Goal: Information Seeking & Learning: Learn about a topic

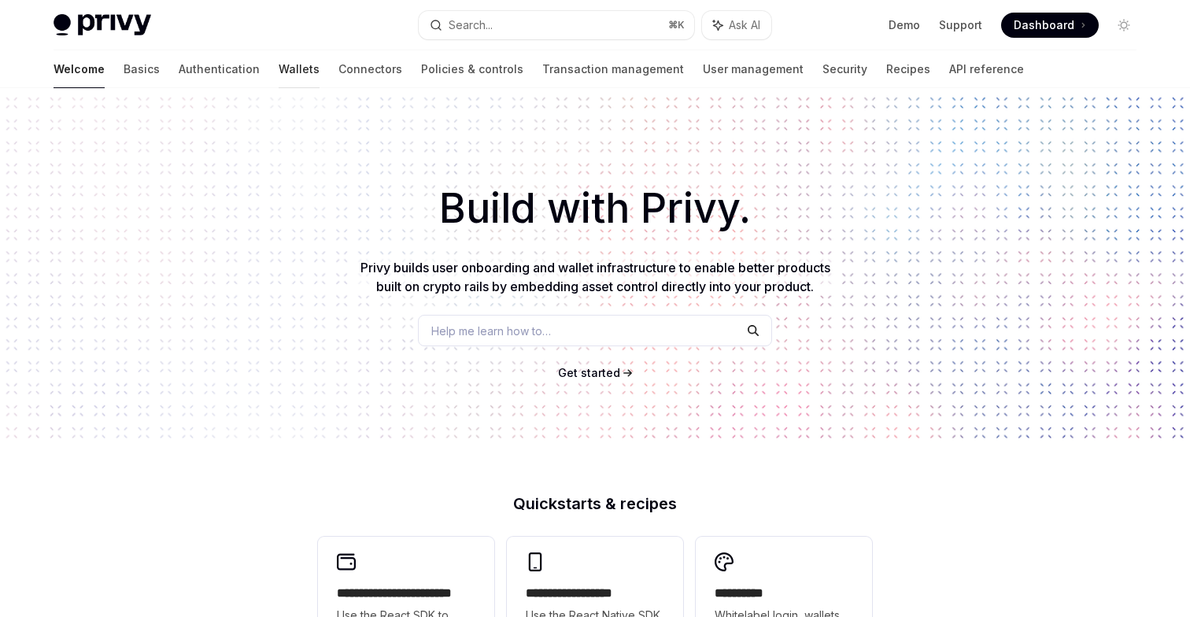
click at [279, 69] on link "Wallets" at bounding box center [299, 69] width 41 height 38
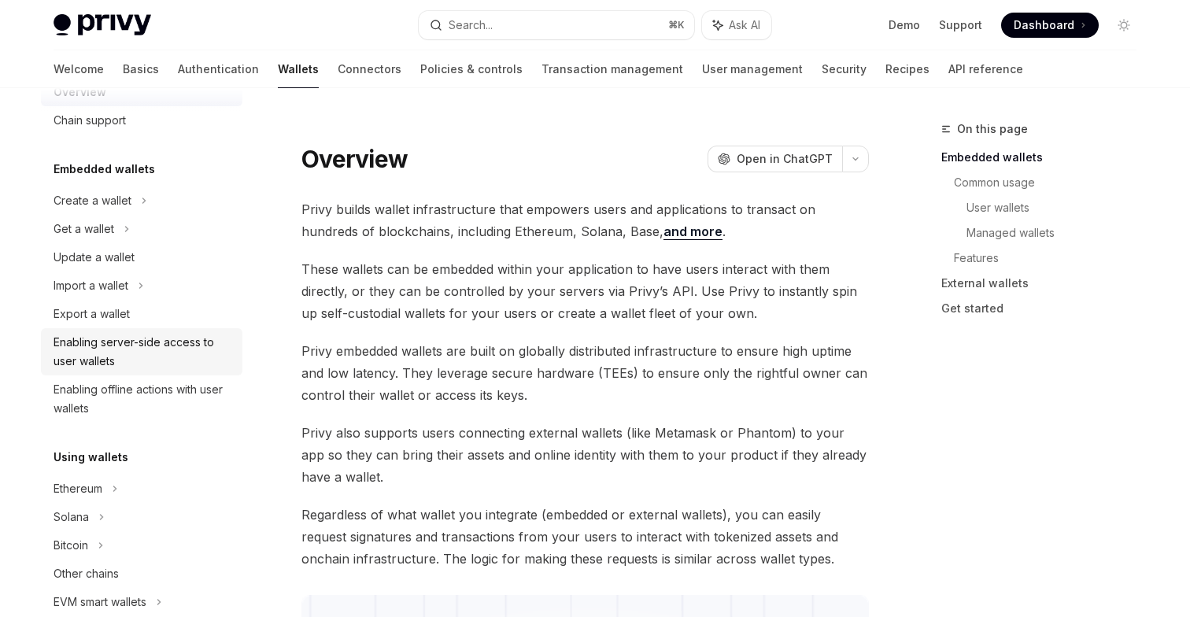
scroll to position [49, 0]
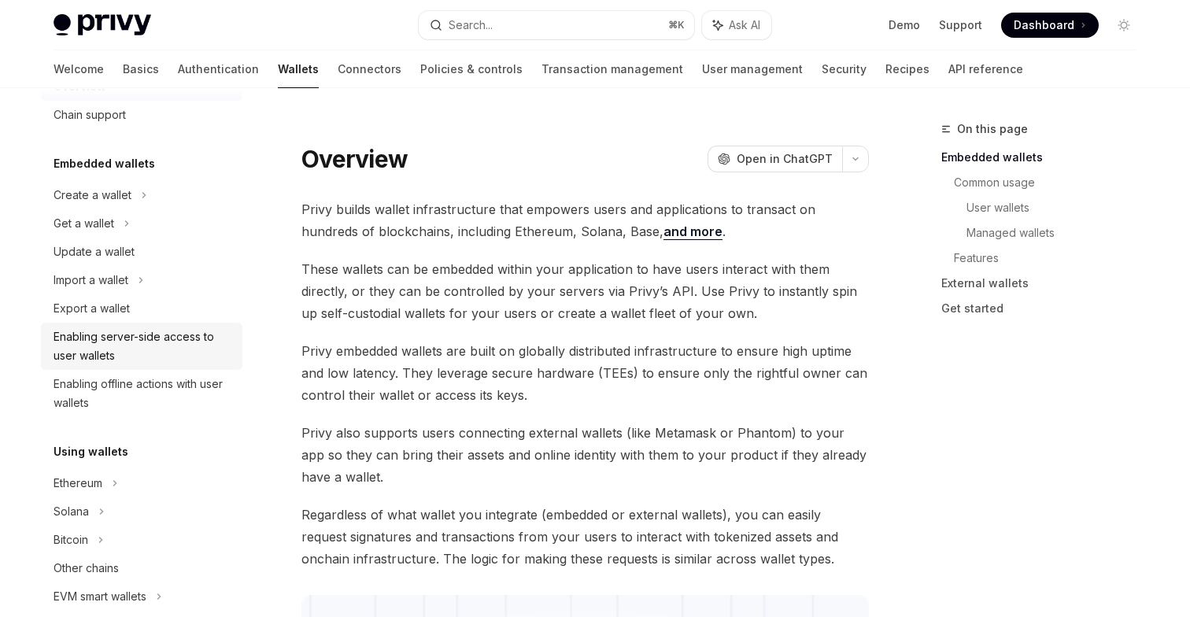
click at [153, 355] on div "Enabling server-side access to user wallets" at bounding box center [143, 346] width 179 height 38
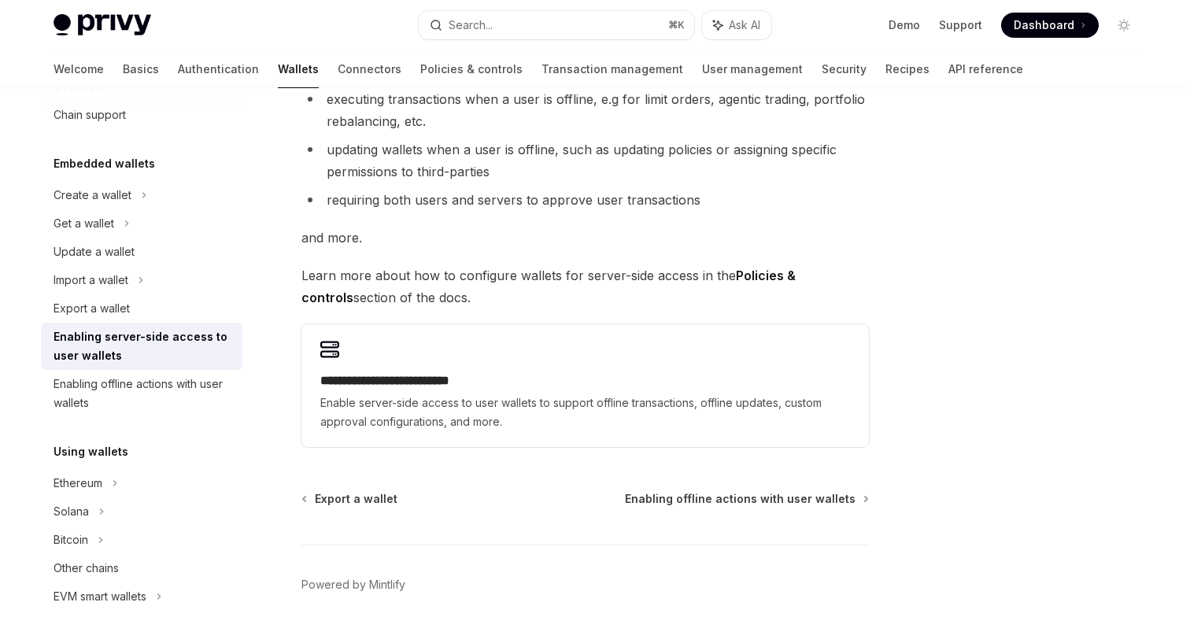
scroll to position [322, 0]
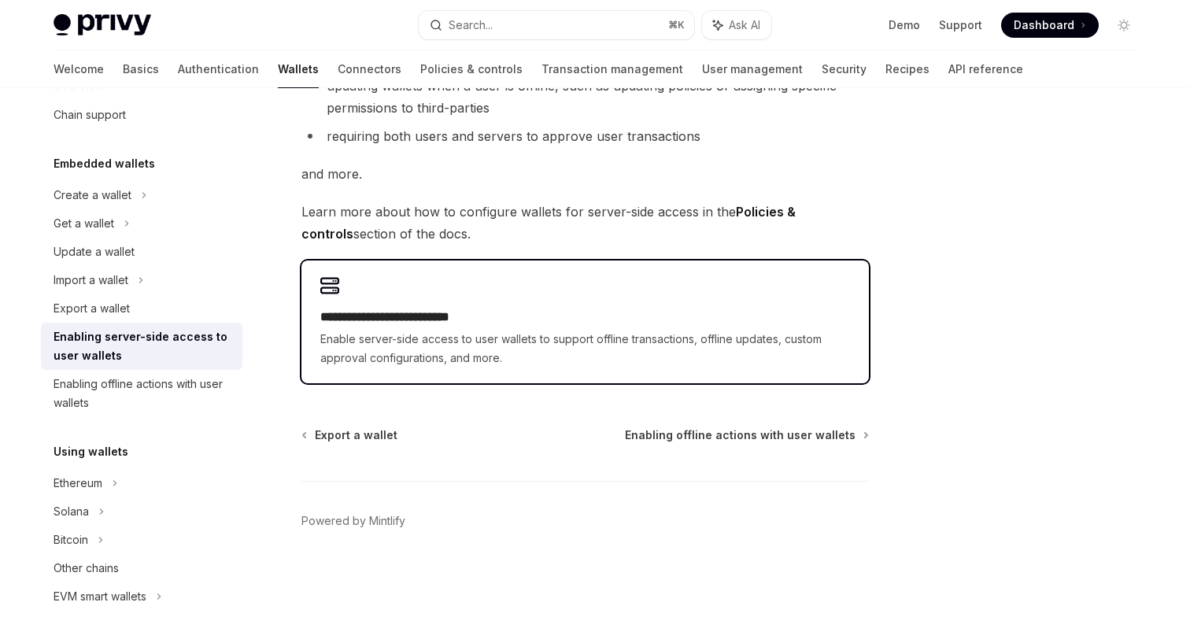
click at [491, 327] on div "**********" at bounding box center [585, 338] width 530 height 60
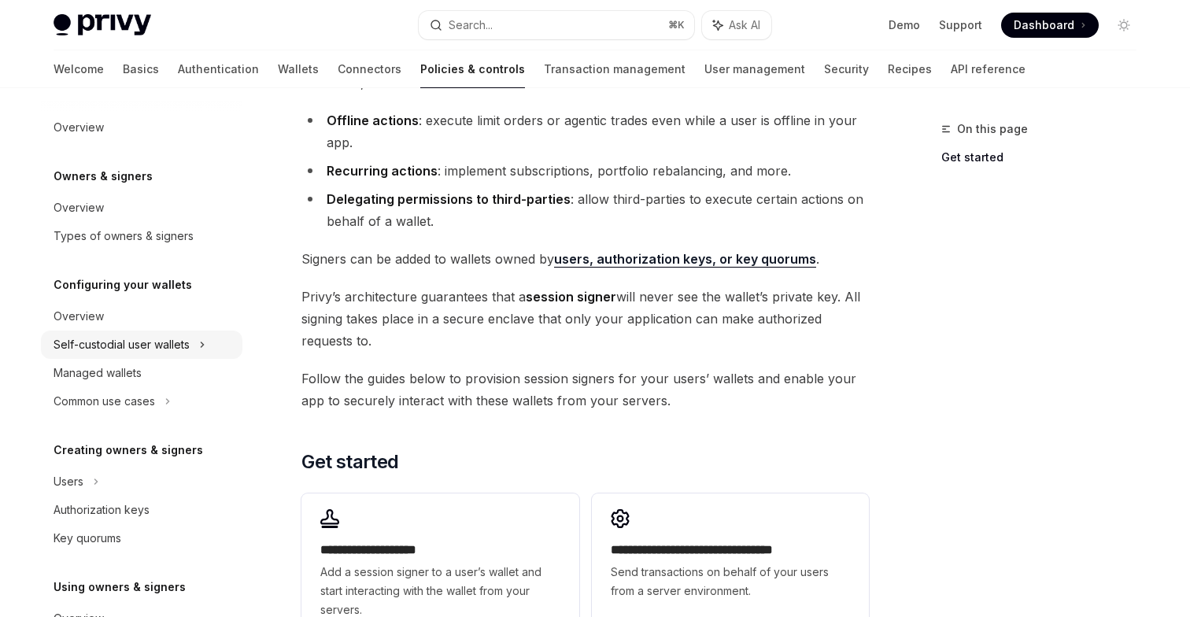
click at [166, 346] on div "Self-custodial user wallets" at bounding box center [122, 344] width 136 height 19
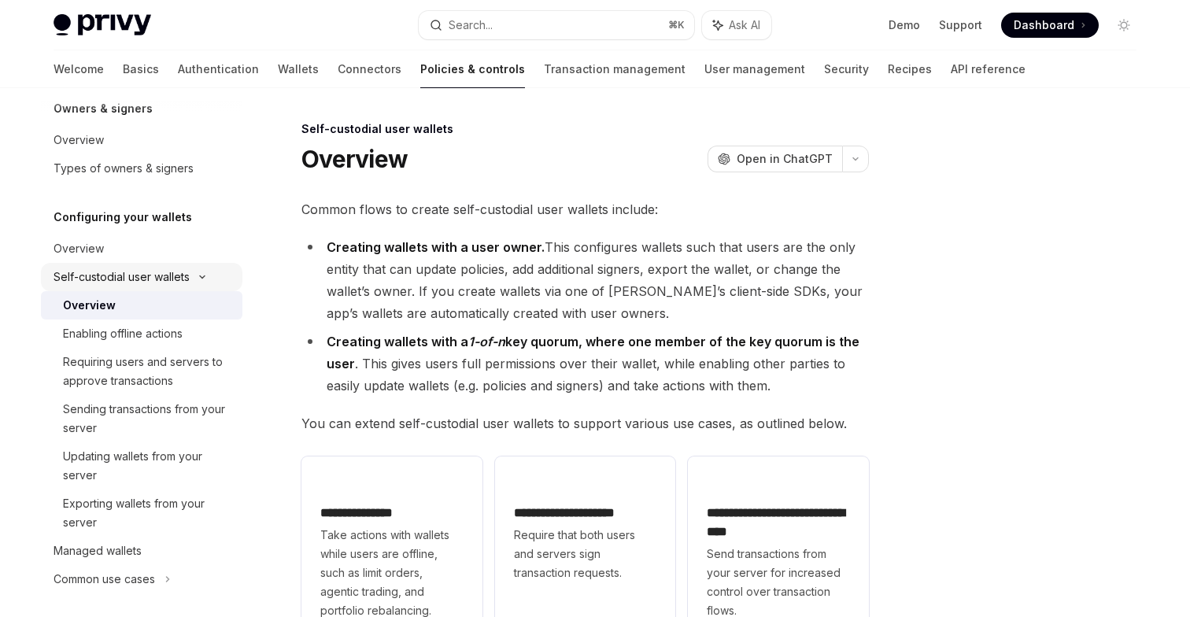
scroll to position [83, 0]
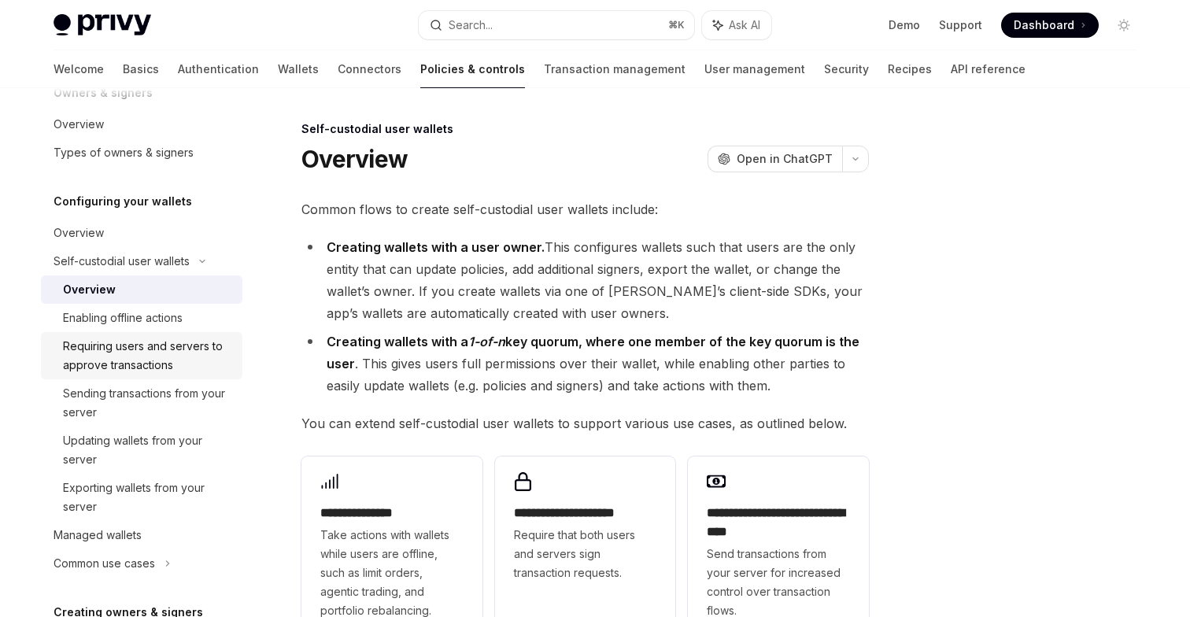
click at [186, 355] on div "Requiring users and servers to approve transactions" at bounding box center [148, 356] width 170 height 38
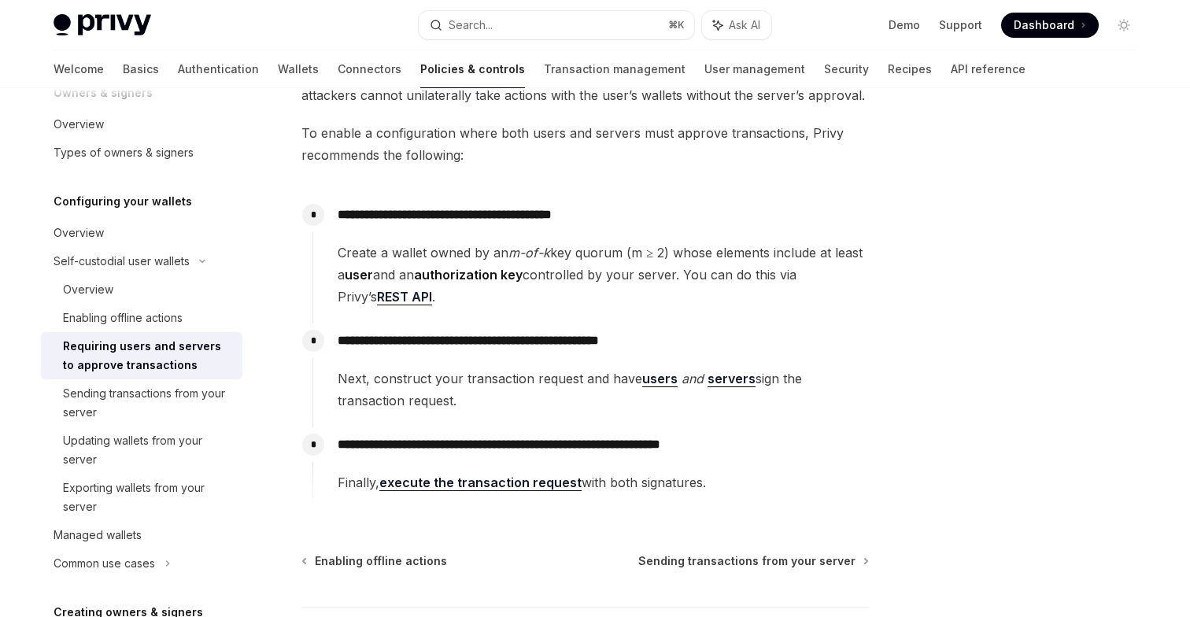
scroll to position [186, 0]
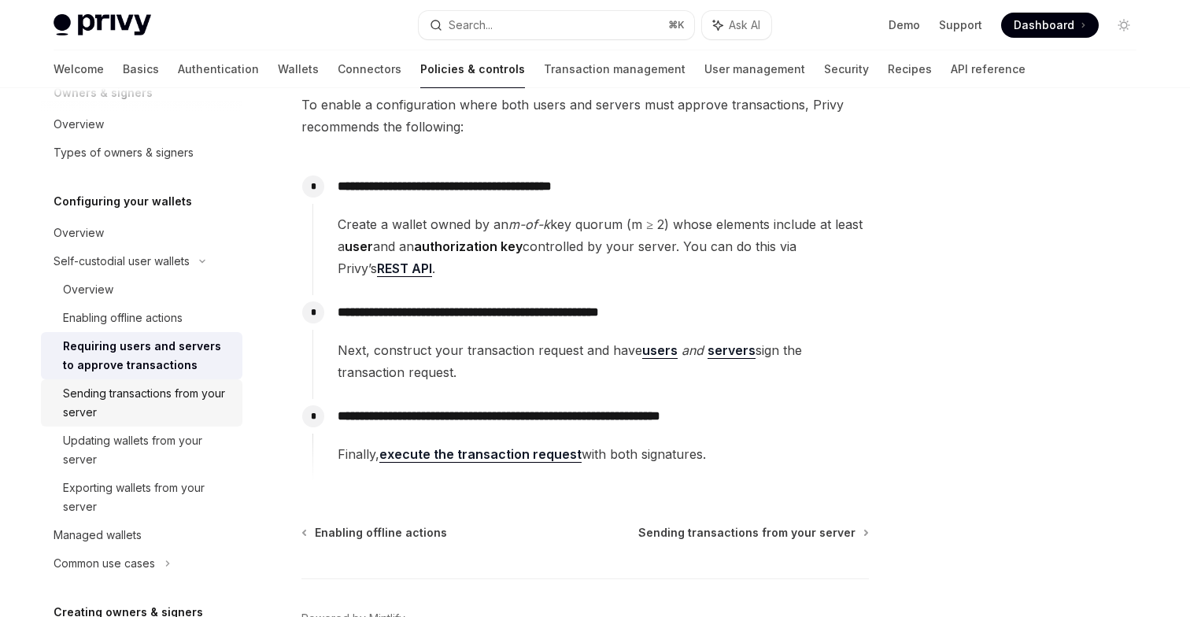
click at [197, 404] on div "Sending transactions from your server" at bounding box center [148, 403] width 170 height 38
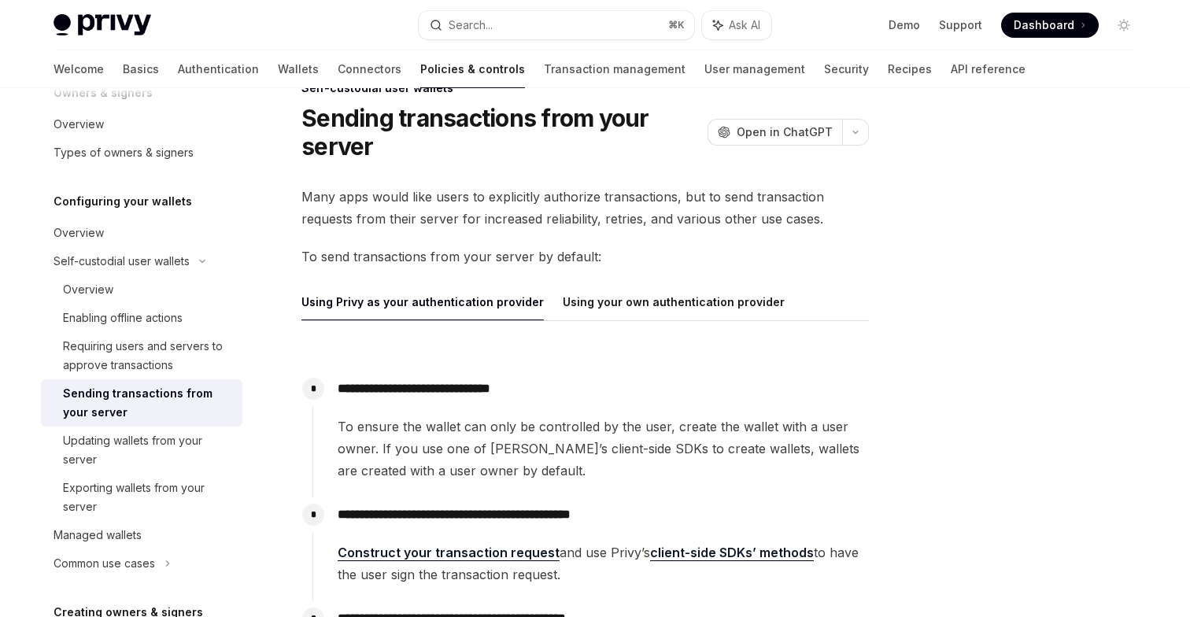
scroll to position [44, 0]
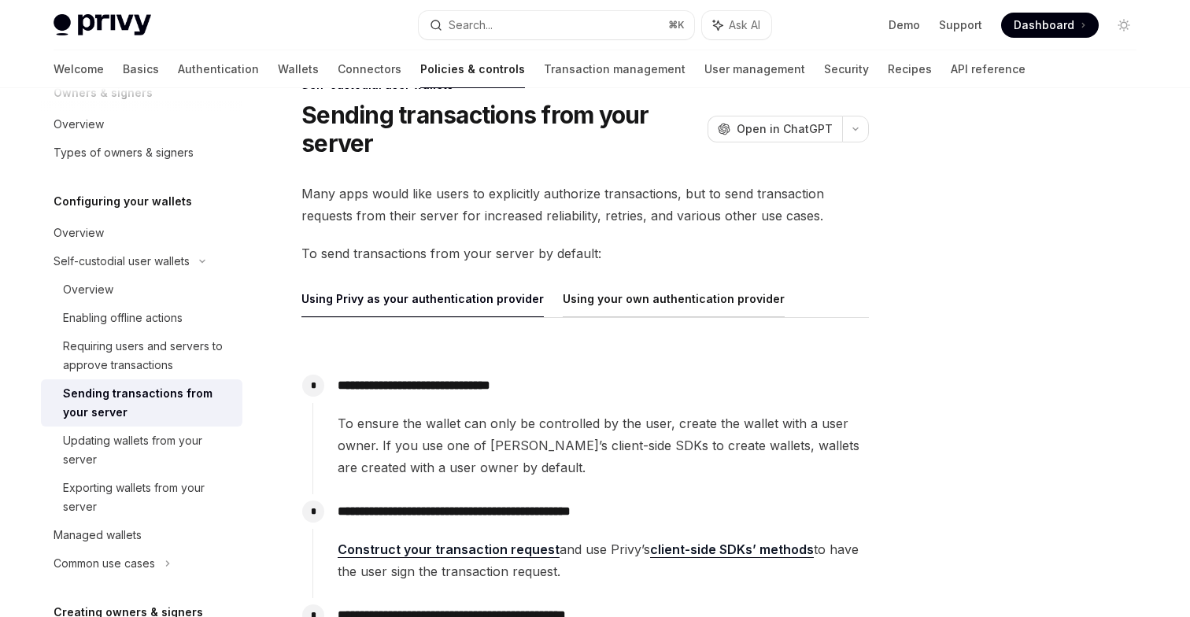
click at [611, 292] on button "Using your own authentication provider" at bounding box center [674, 298] width 222 height 37
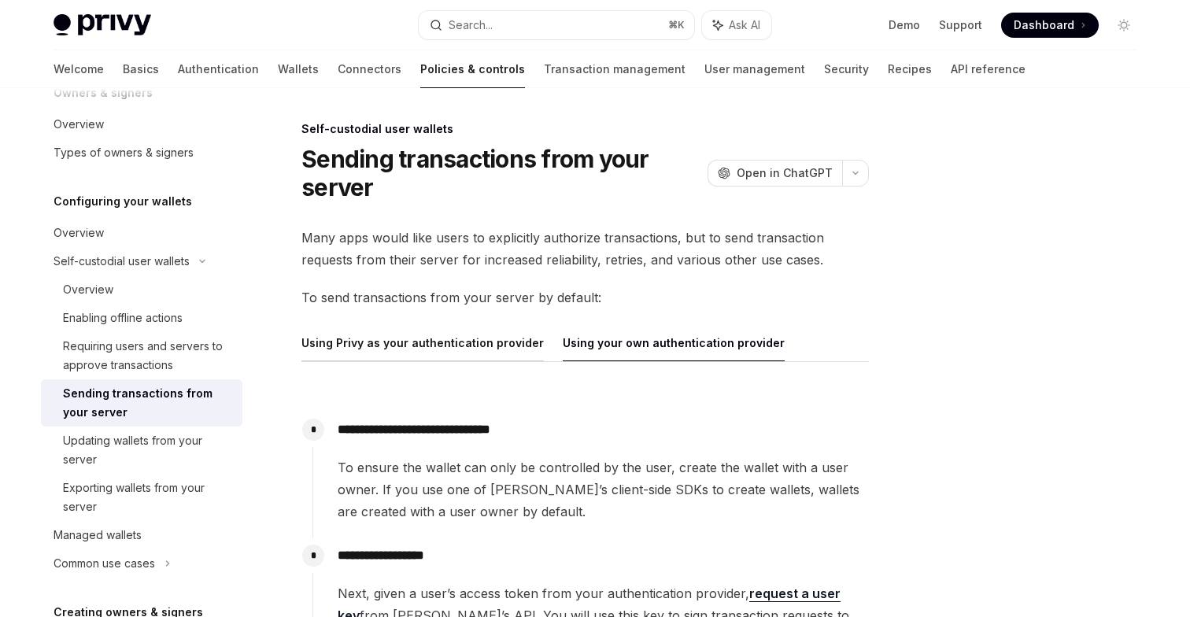
click at [478, 342] on button "Using Privy as your authentication provider" at bounding box center [422, 342] width 242 height 37
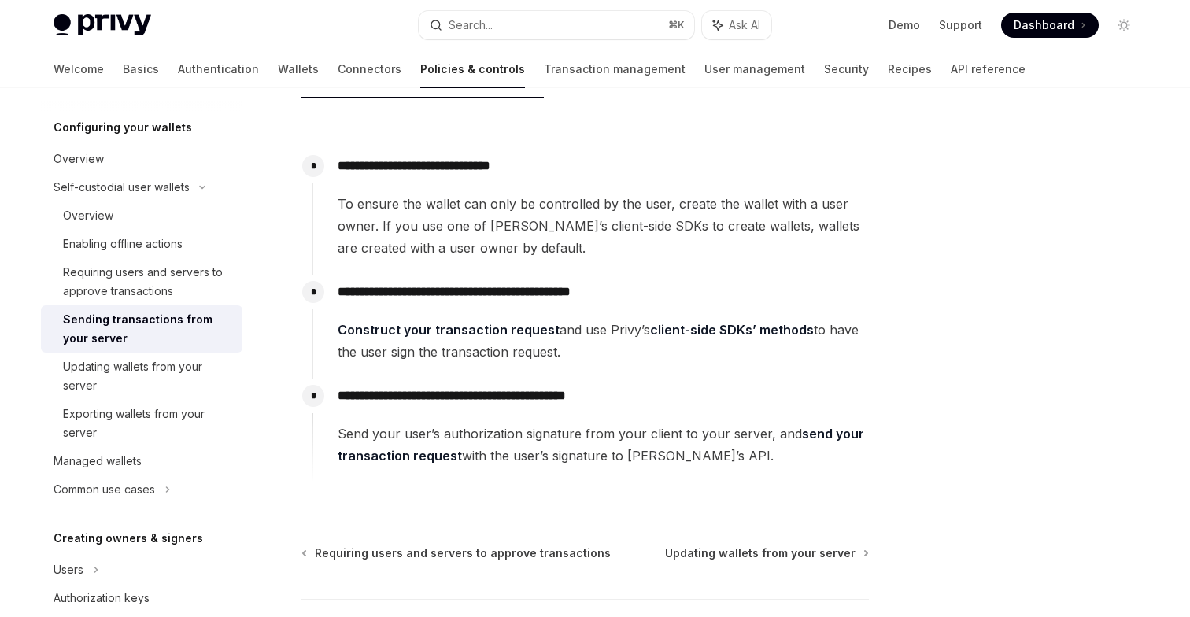
scroll to position [186, 0]
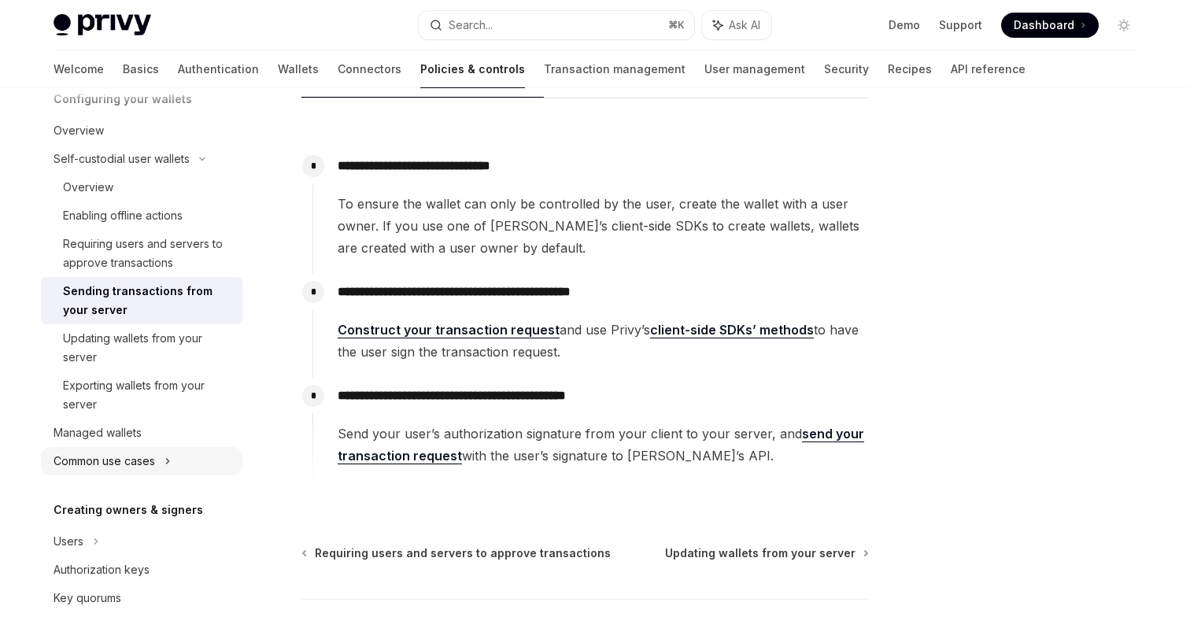
click at [164, 462] on div "Common use cases" at bounding box center [141, 461] width 201 height 28
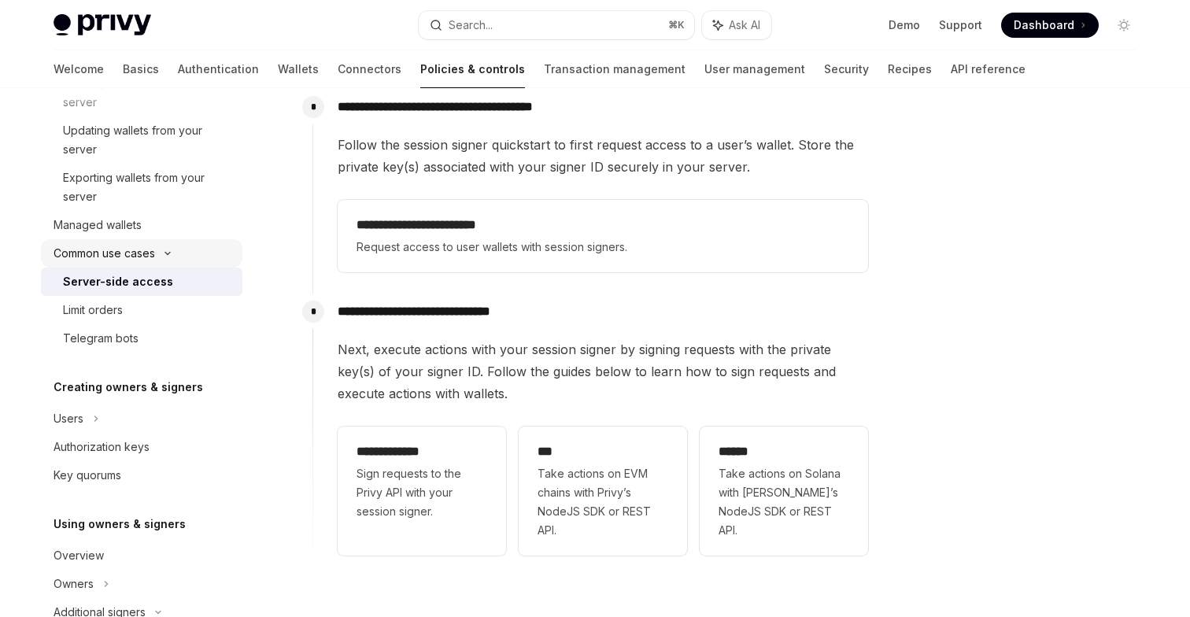
scroll to position [403, 0]
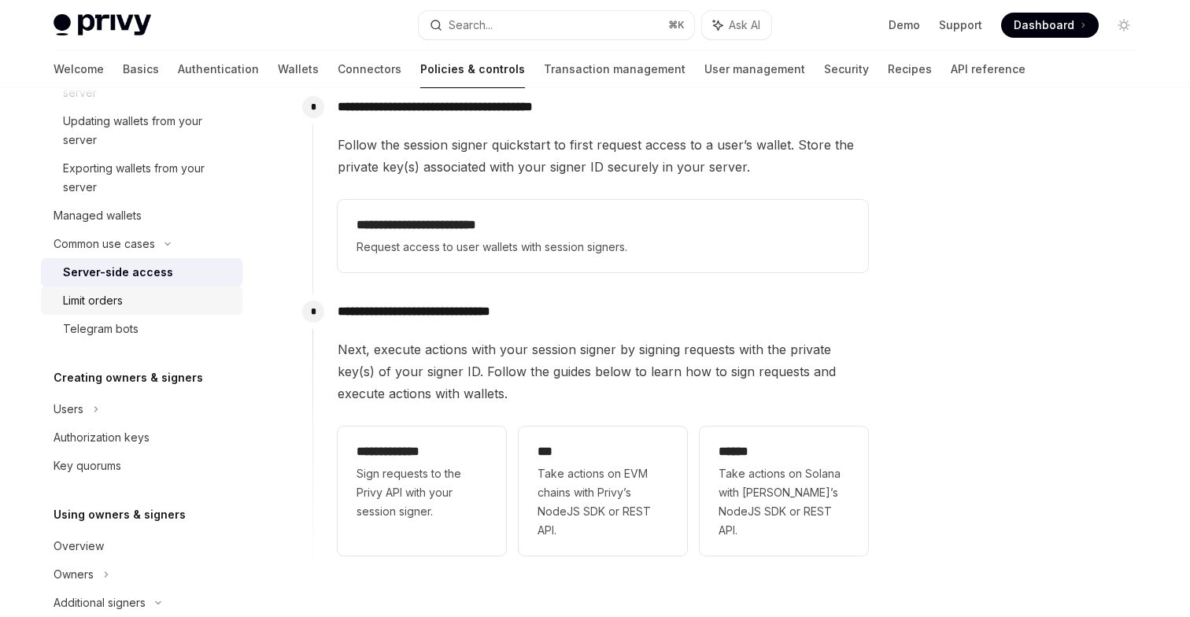
click at [120, 300] on div "Limit orders" at bounding box center [93, 300] width 60 height 19
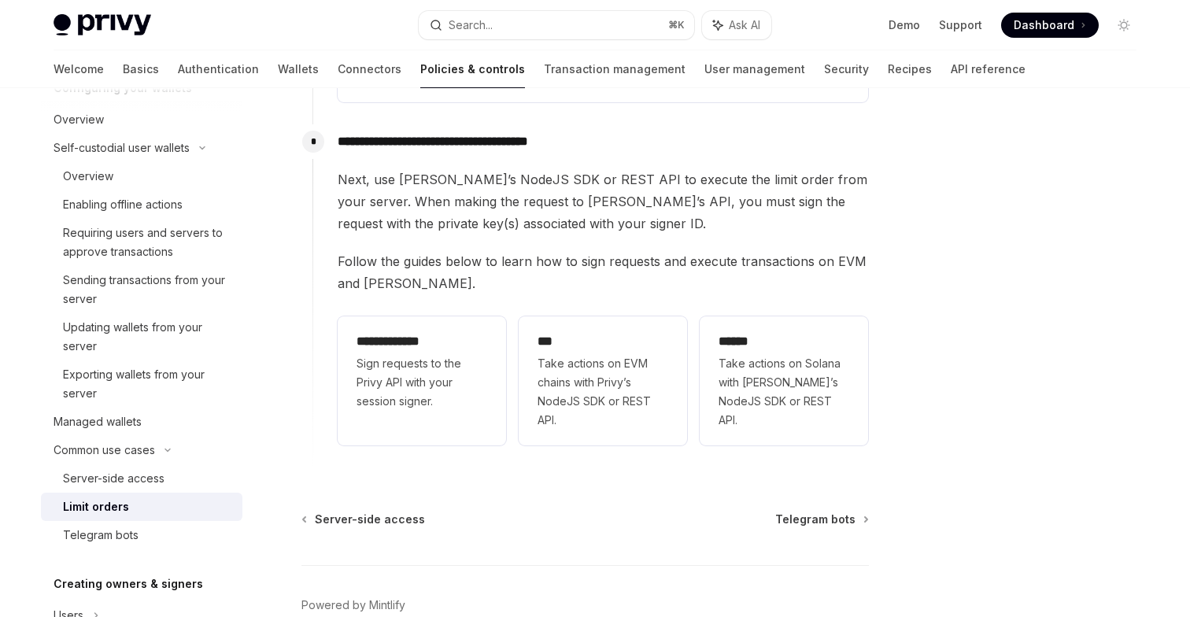
scroll to position [293, 0]
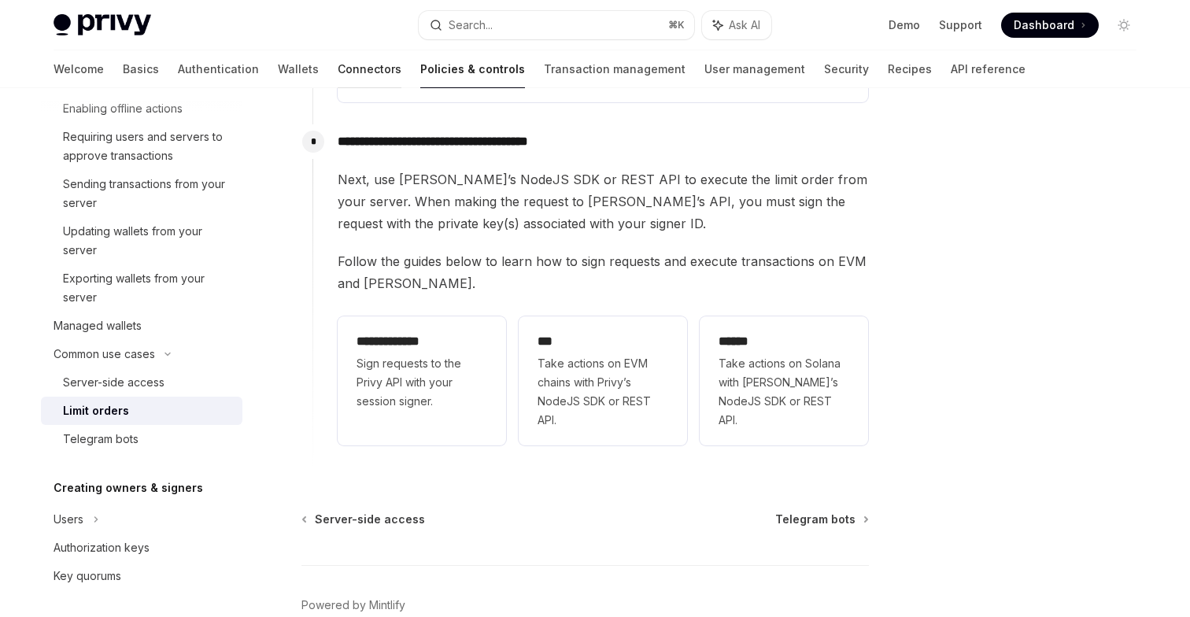
click at [338, 65] on link "Connectors" at bounding box center [370, 69] width 64 height 38
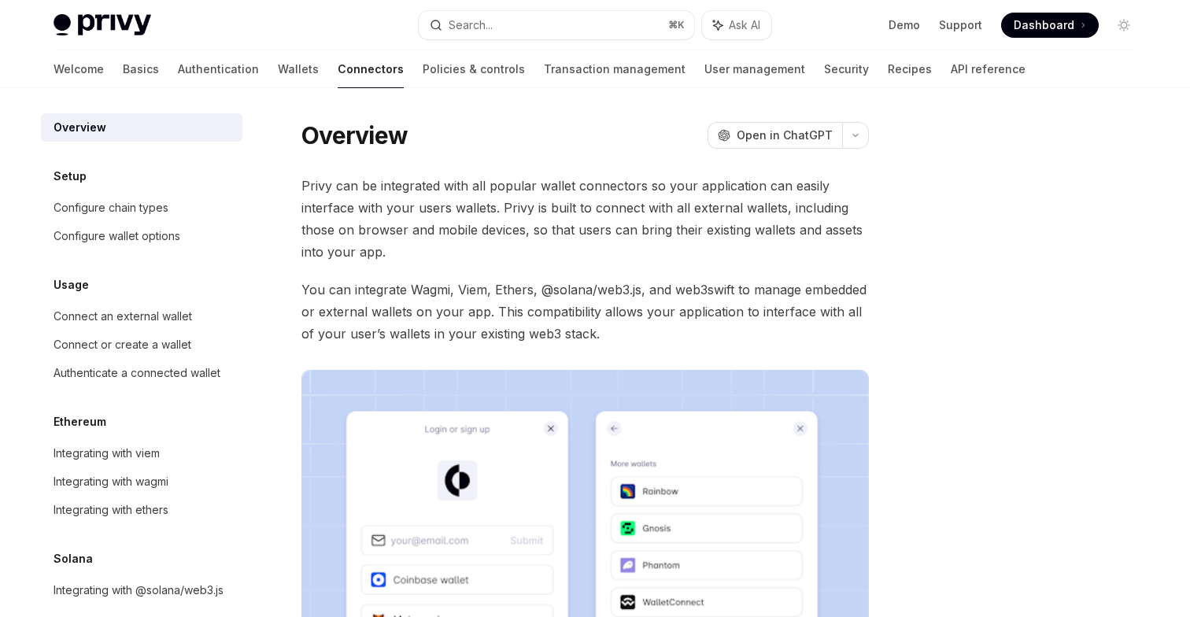
scroll to position [19, 0]
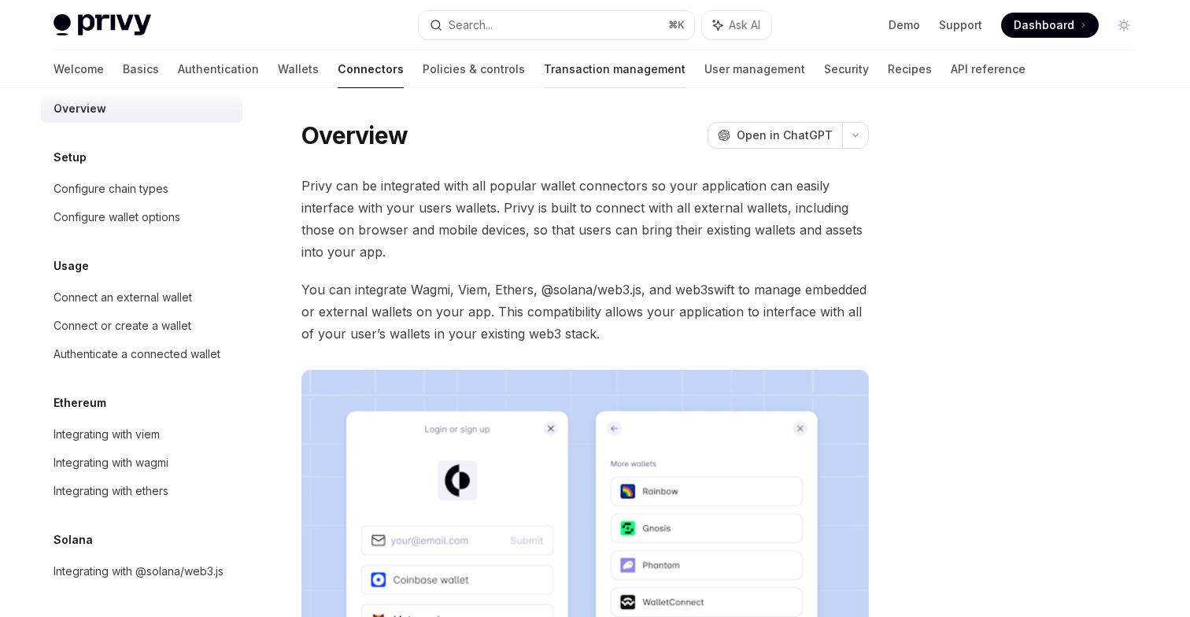
click at [544, 70] on link "Transaction management" at bounding box center [615, 69] width 142 height 38
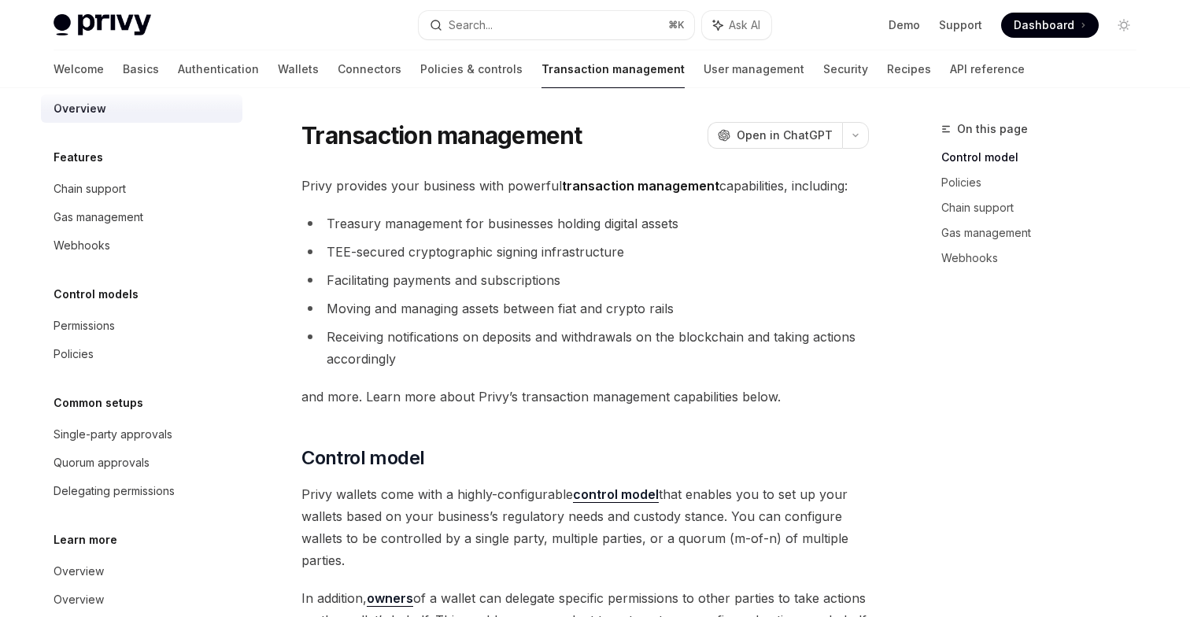
scroll to position [76, 0]
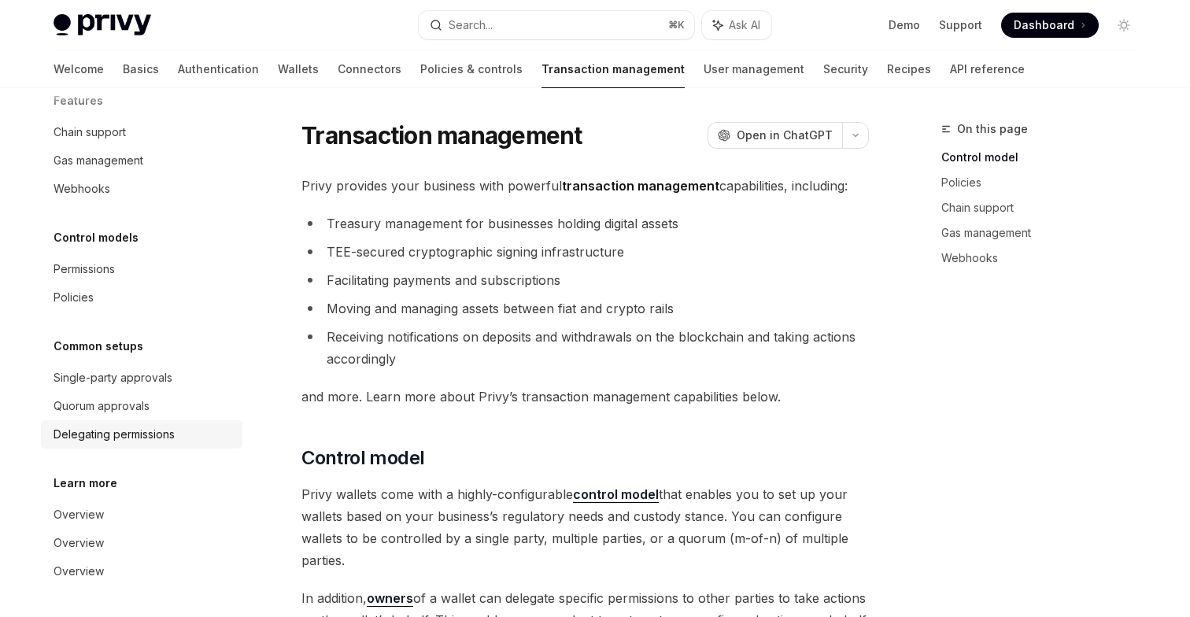
click at [163, 434] on div "Delegating permissions" at bounding box center [114, 434] width 121 height 19
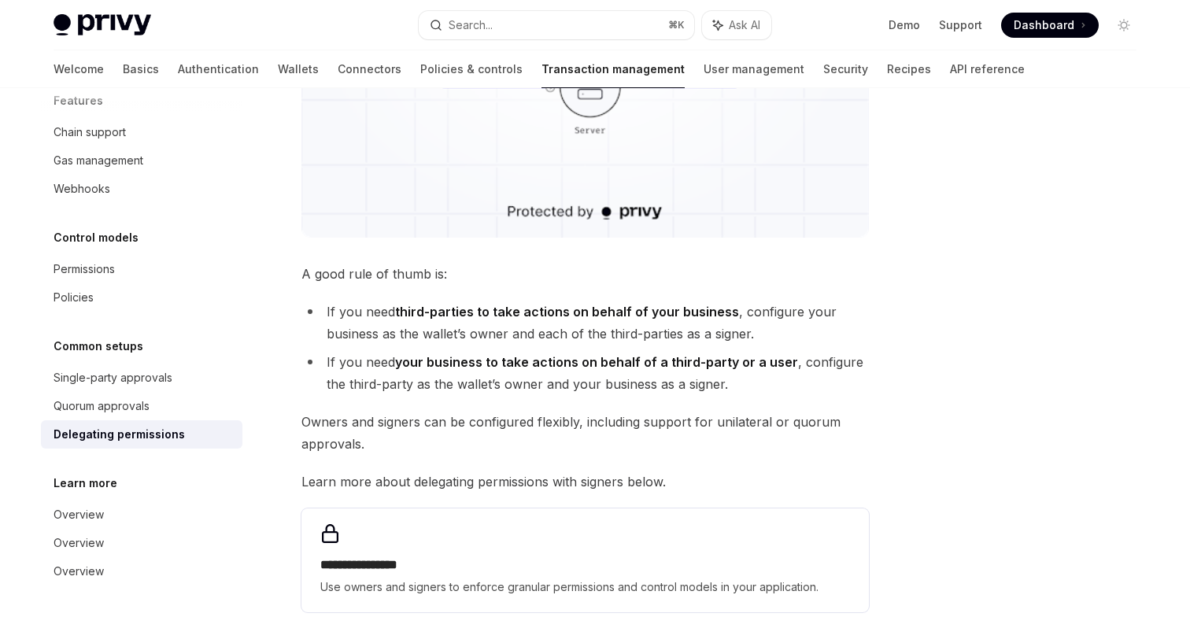
scroll to position [596, 0]
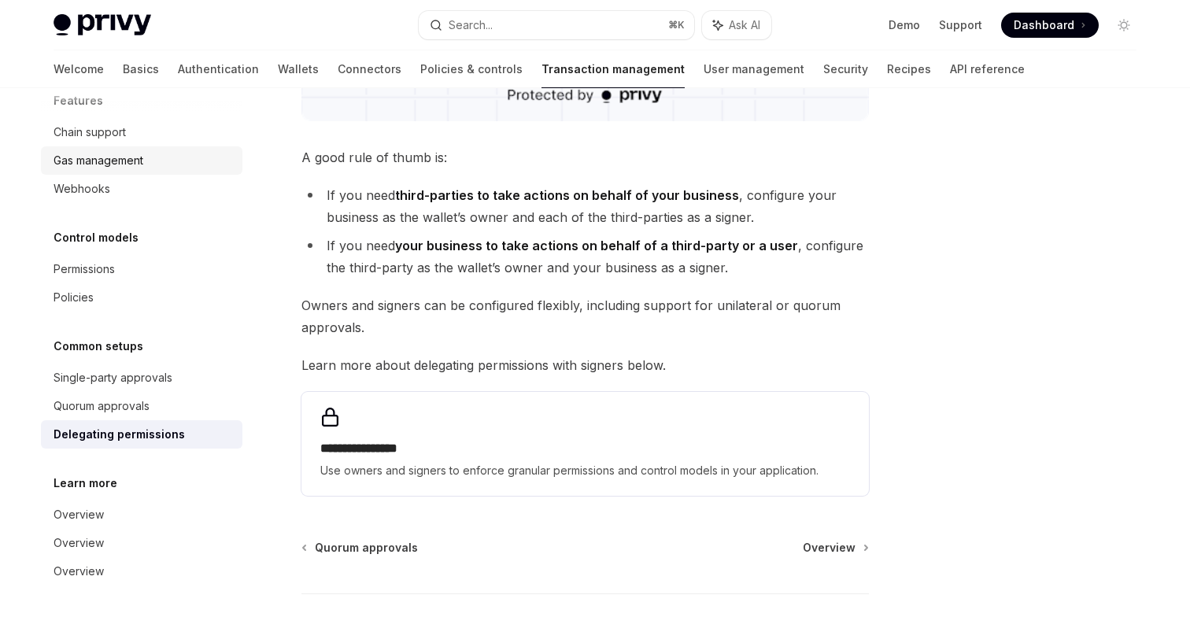
click at [135, 164] on div "Gas management" at bounding box center [99, 160] width 90 height 19
type textarea "*"
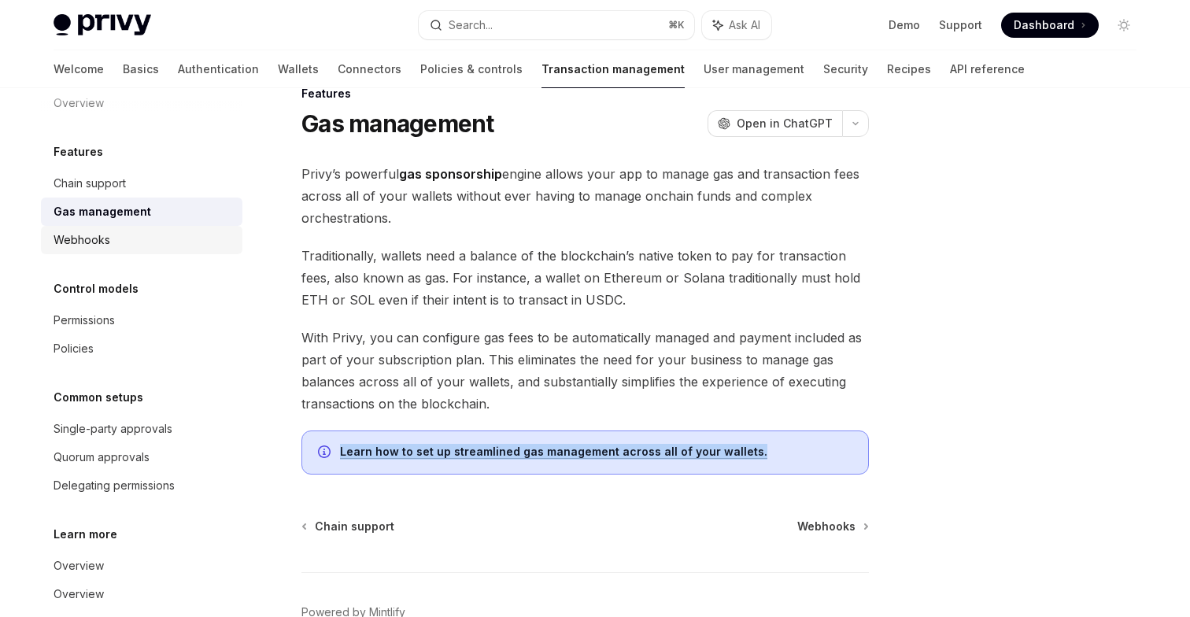
scroll to position [20, 0]
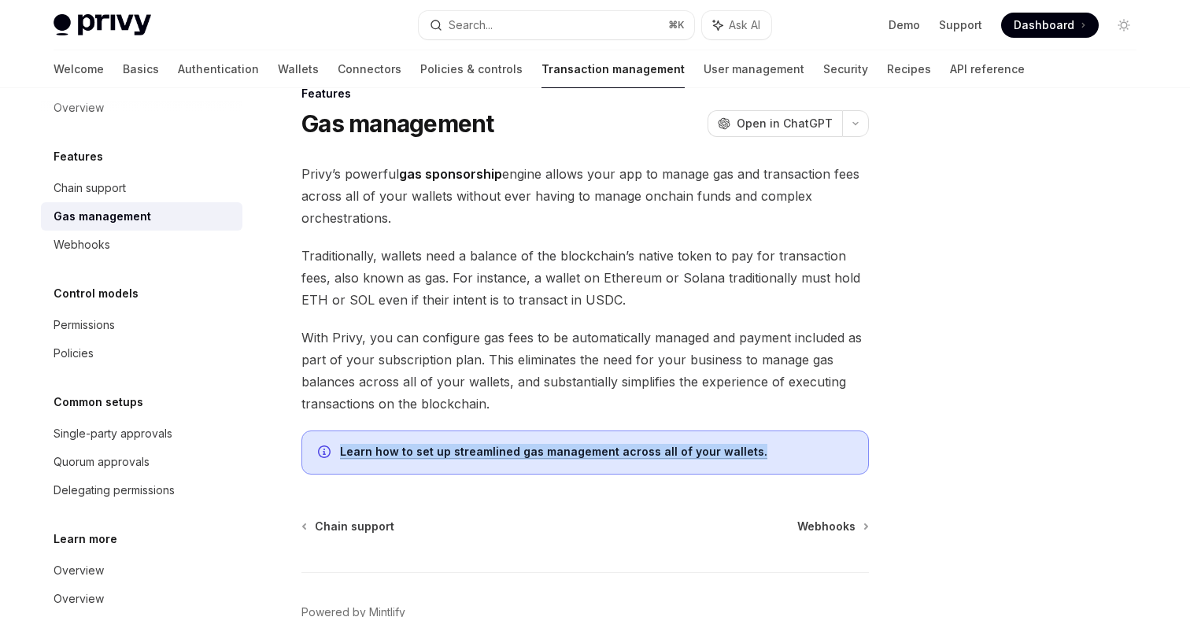
click at [561, 312] on div "Privy’s powerful gas sponsorship engine allows your app to manage gas and trans…" at bounding box center [584, 319] width 567 height 312
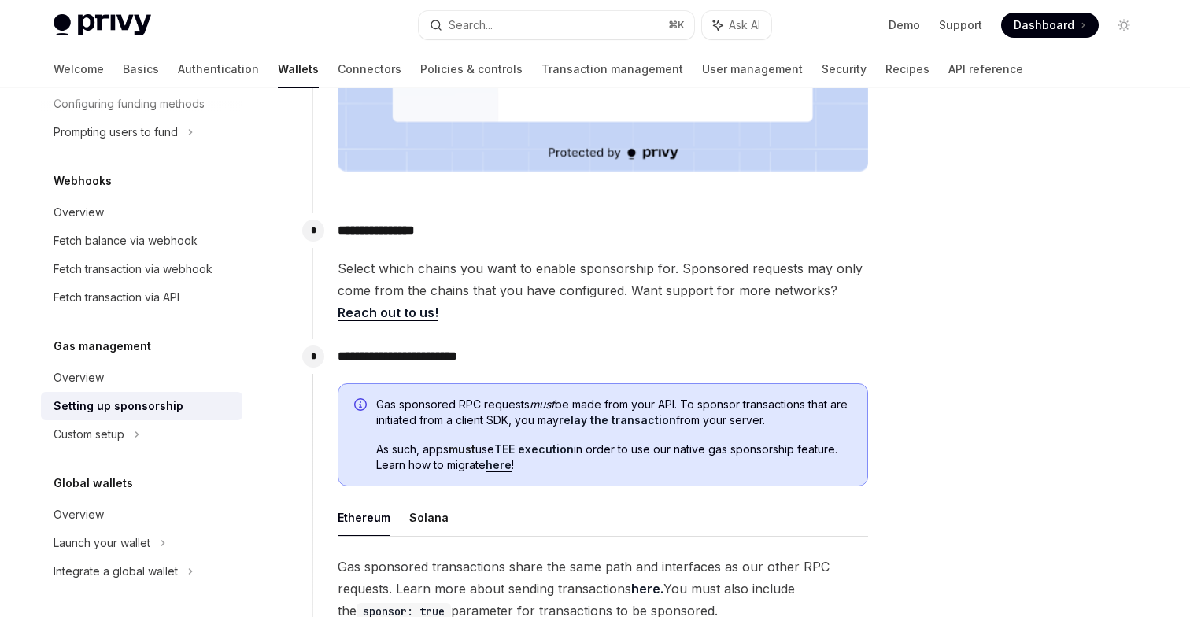
scroll to position [672, 0]
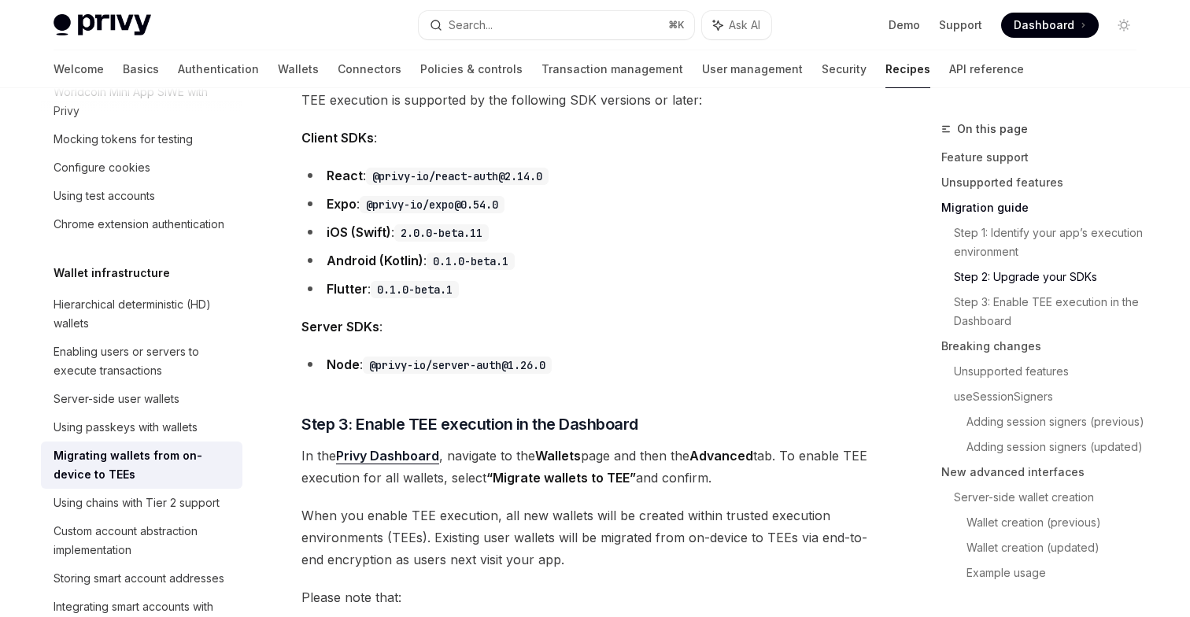
scroll to position [276, 0]
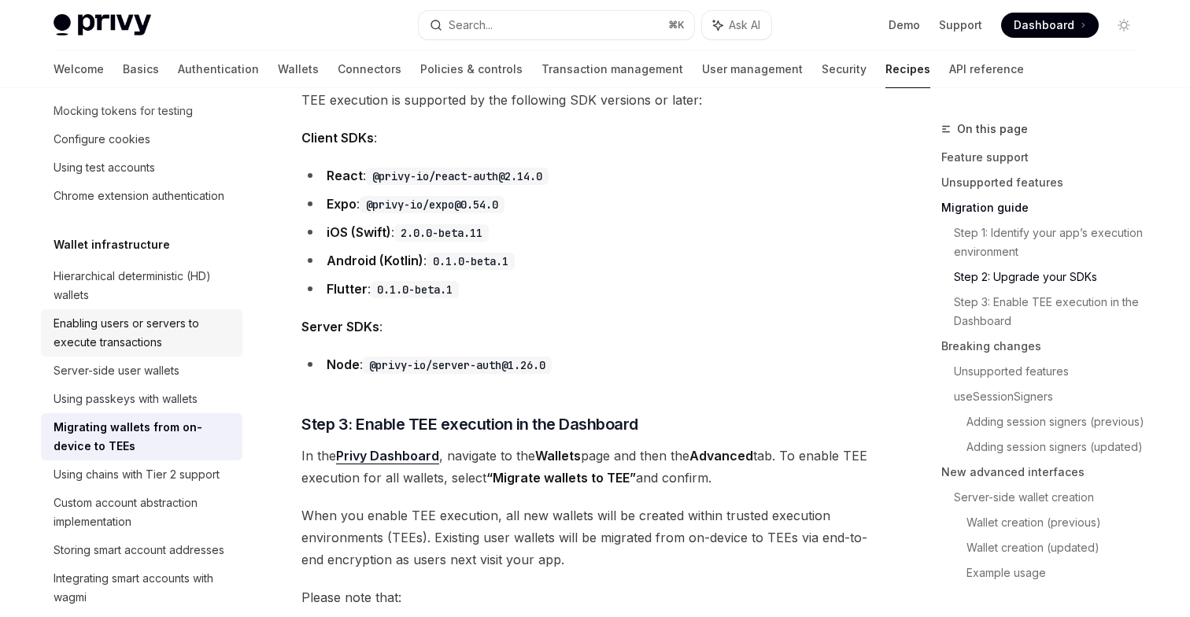
click at [175, 331] on div "Enabling users or servers to execute transactions" at bounding box center [143, 333] width 179 height 38
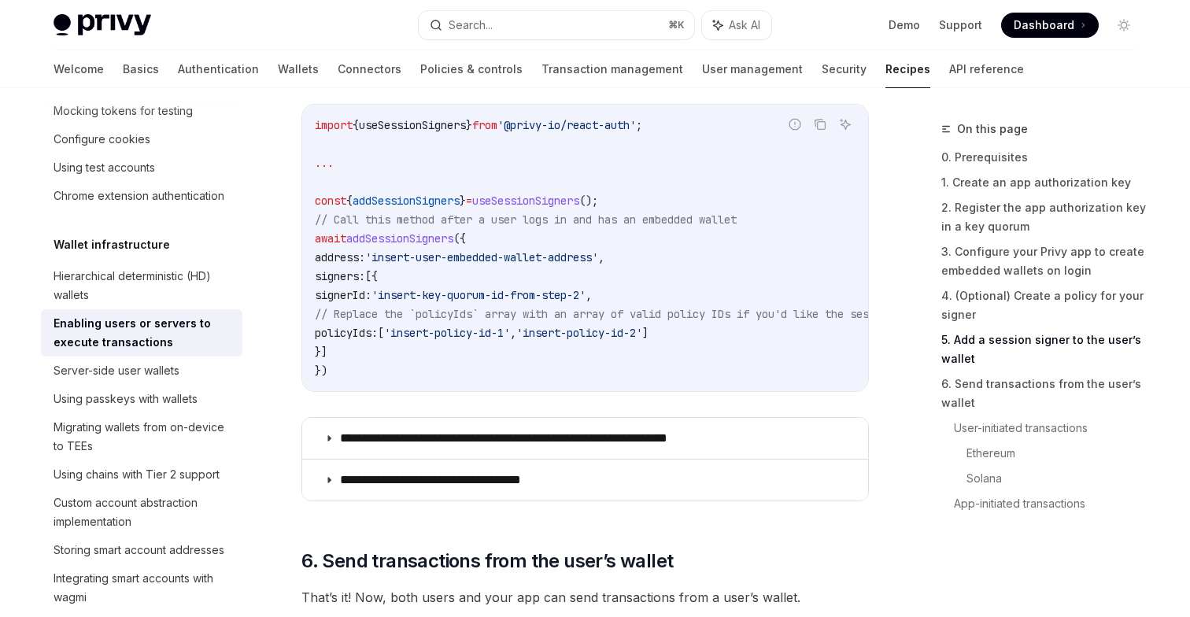
scroll to position [2726, 0]
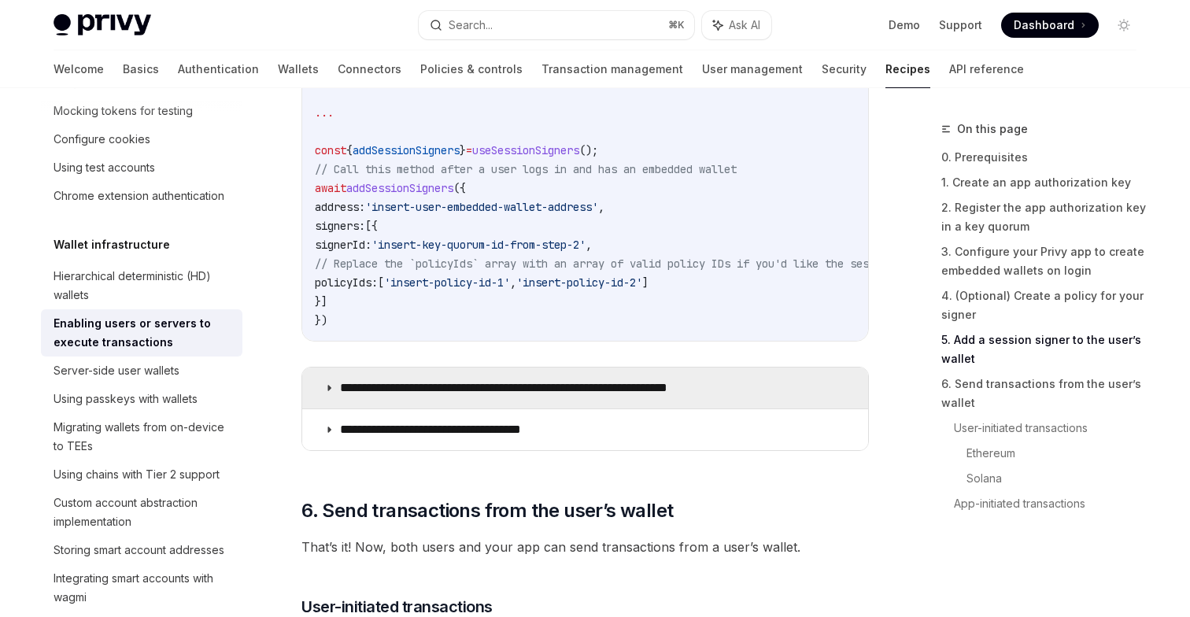
click at [453, 395] on p "**********" at bounding box center [542, 388] width 404 height 16
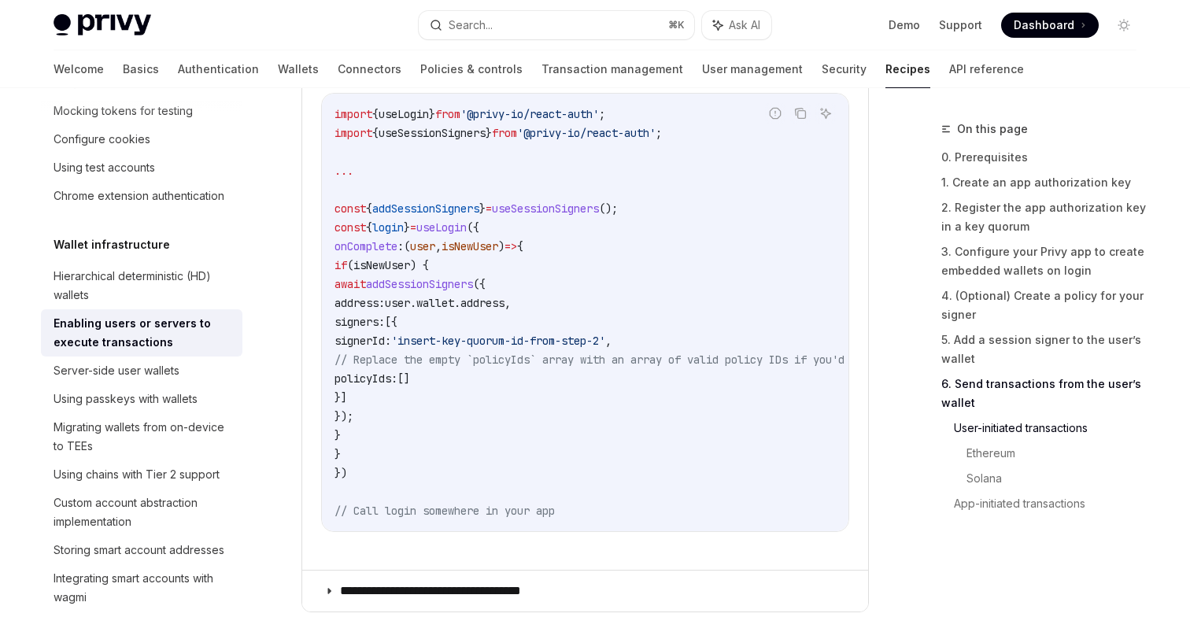
scroll to position [3547, 0]
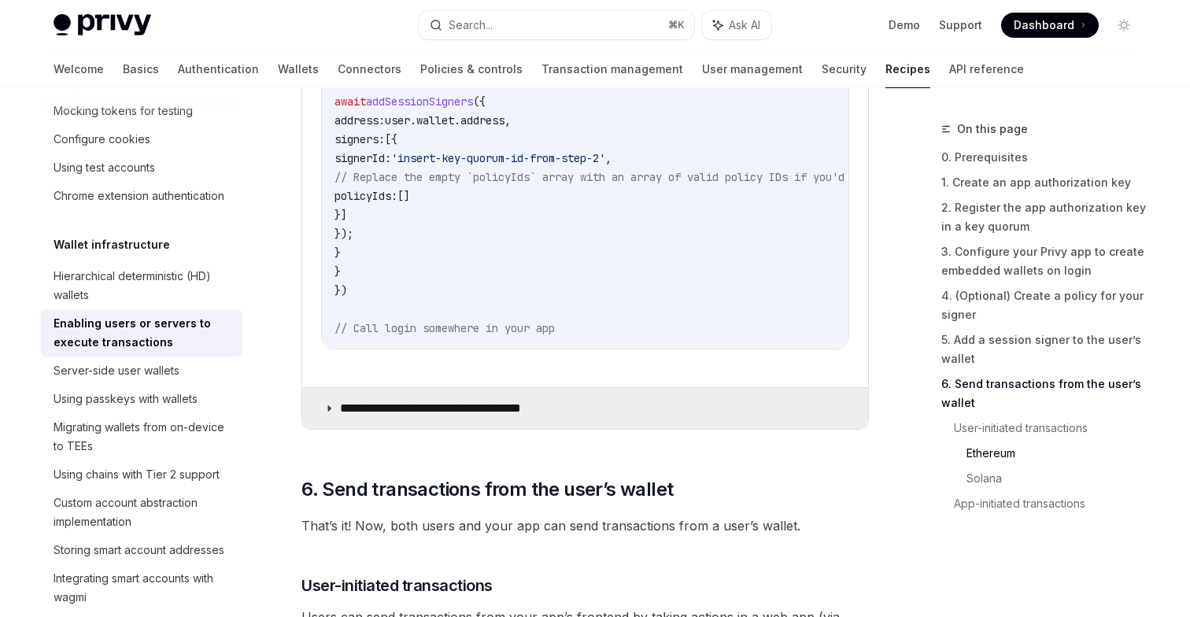
click at [529, 416] on p "**********" at bounding box center [450, 409] width 220 height 16
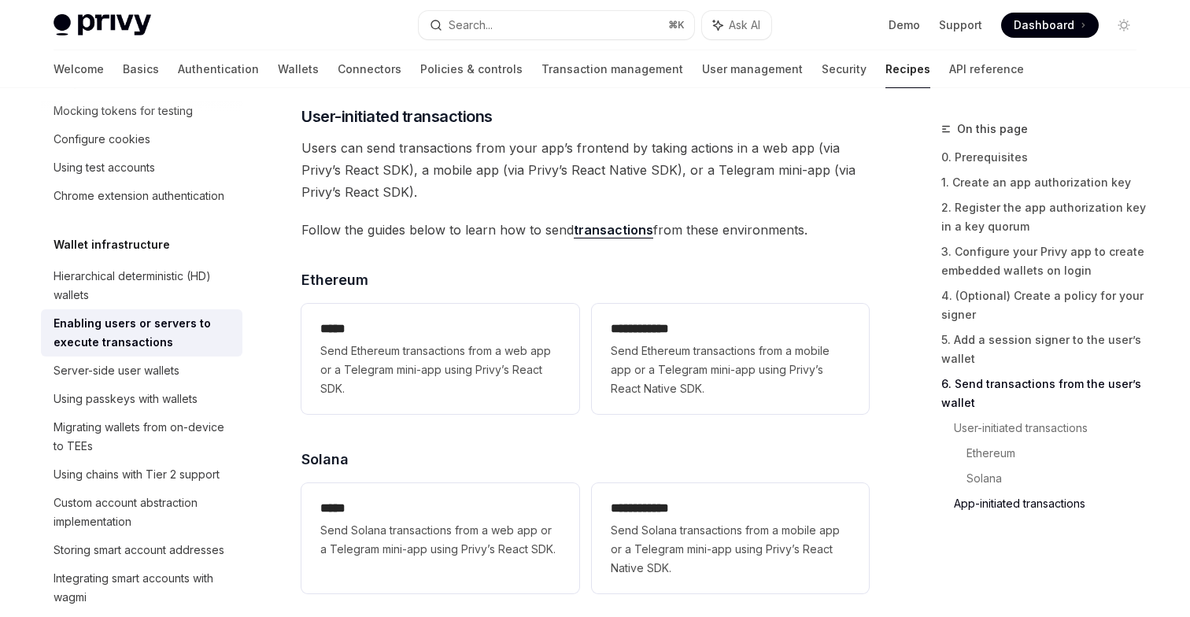
scroll to position [4451, 0]
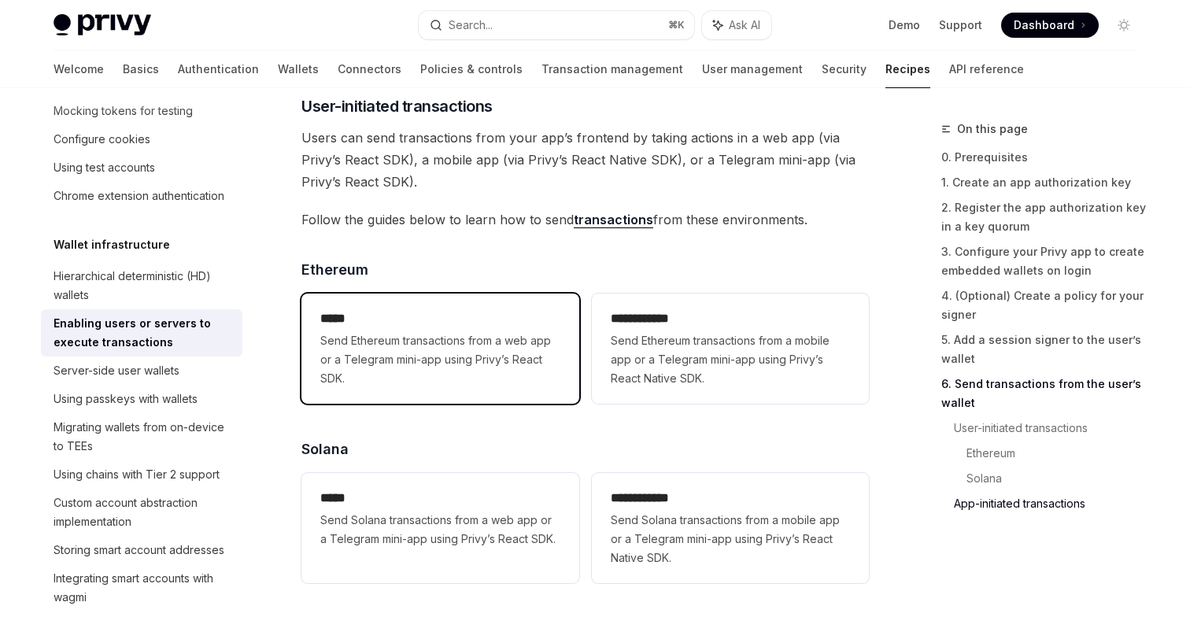
click at [529, 388] on span "Send Ethereum transactions from a web app or a Telegram mini-app using Privy’s …" at bounding box center [439, 359] width 239 height 57
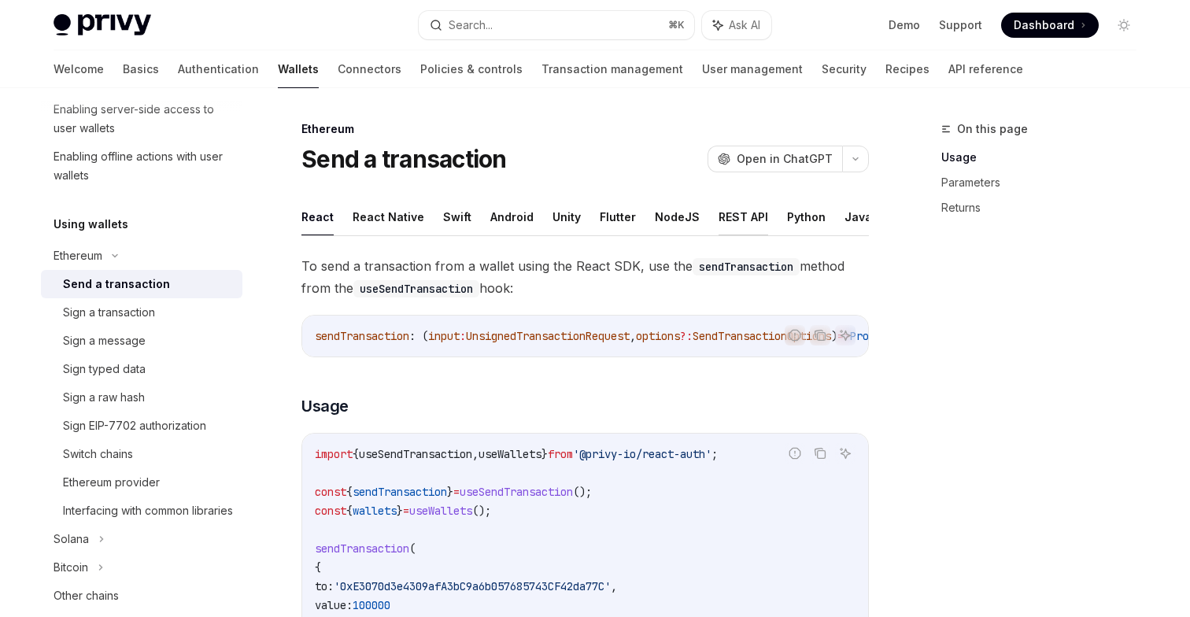
click at [733, 216] on button "REST API" at bounding box center [743, 216] width 50 height 37
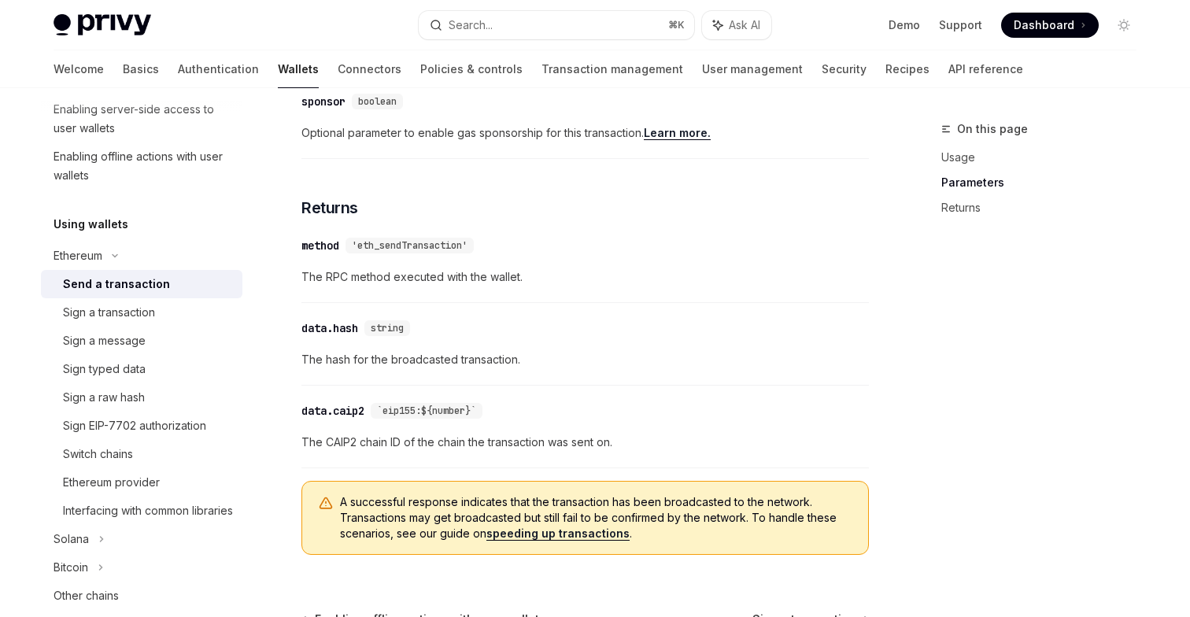
scroll to position [1435, 0]
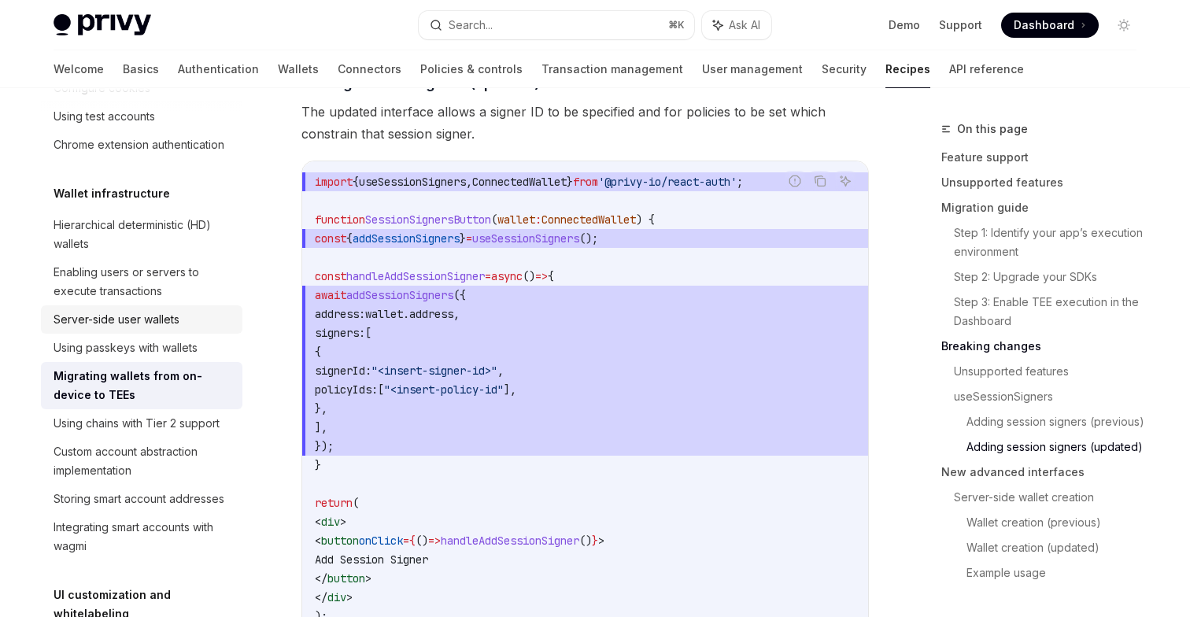
scroll to position [338, 0]
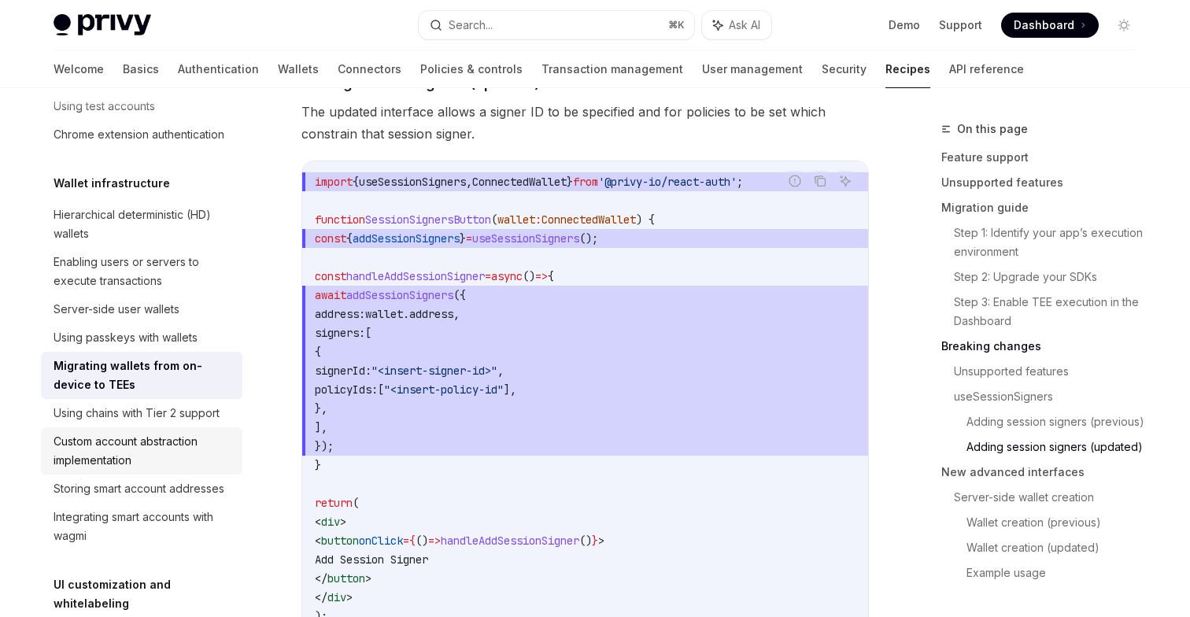
click at [135, 447] on div "Custom account abstraction implementation" at bounding box center [143, 451] width 179 height 38
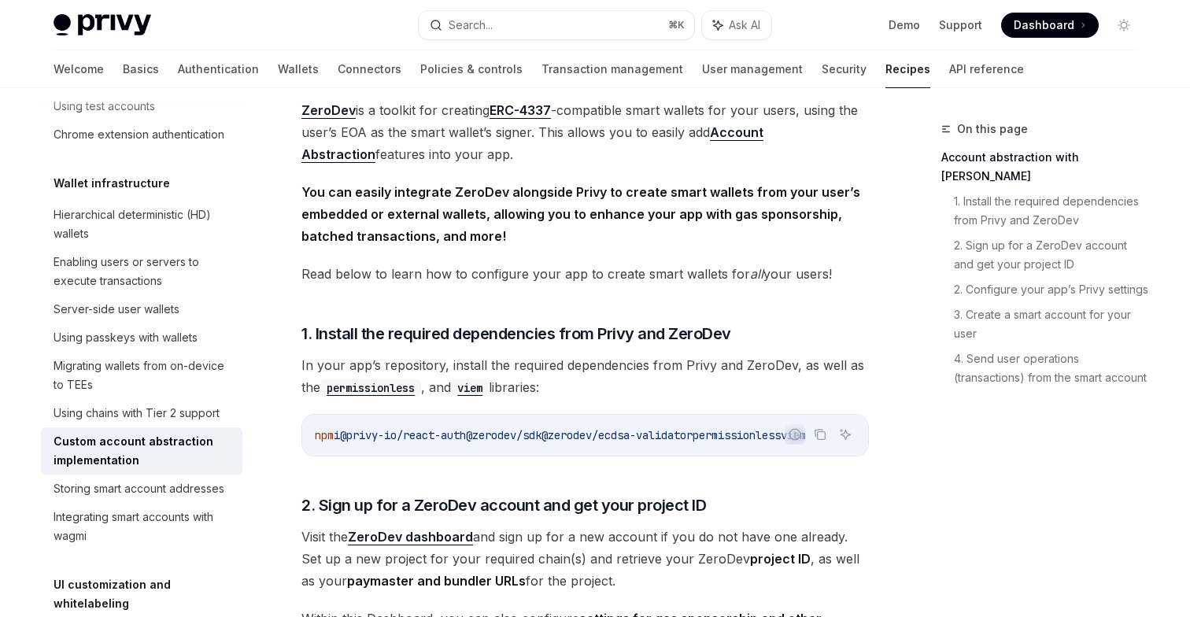
scroll to position [0, 39]
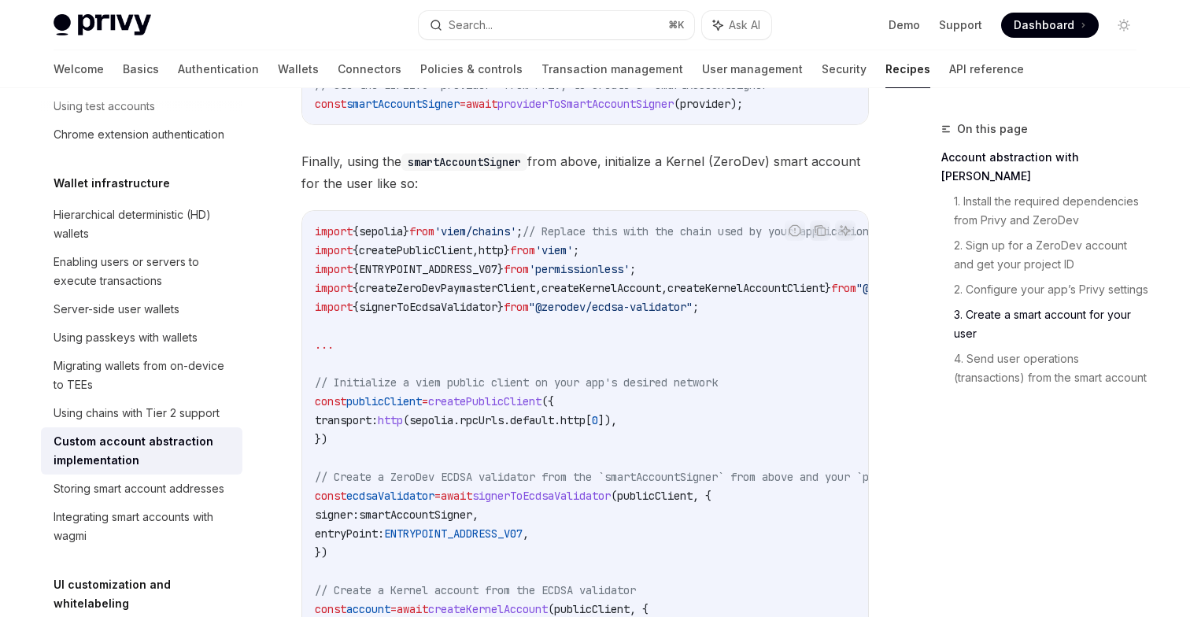
scroll to position [1997, 0]
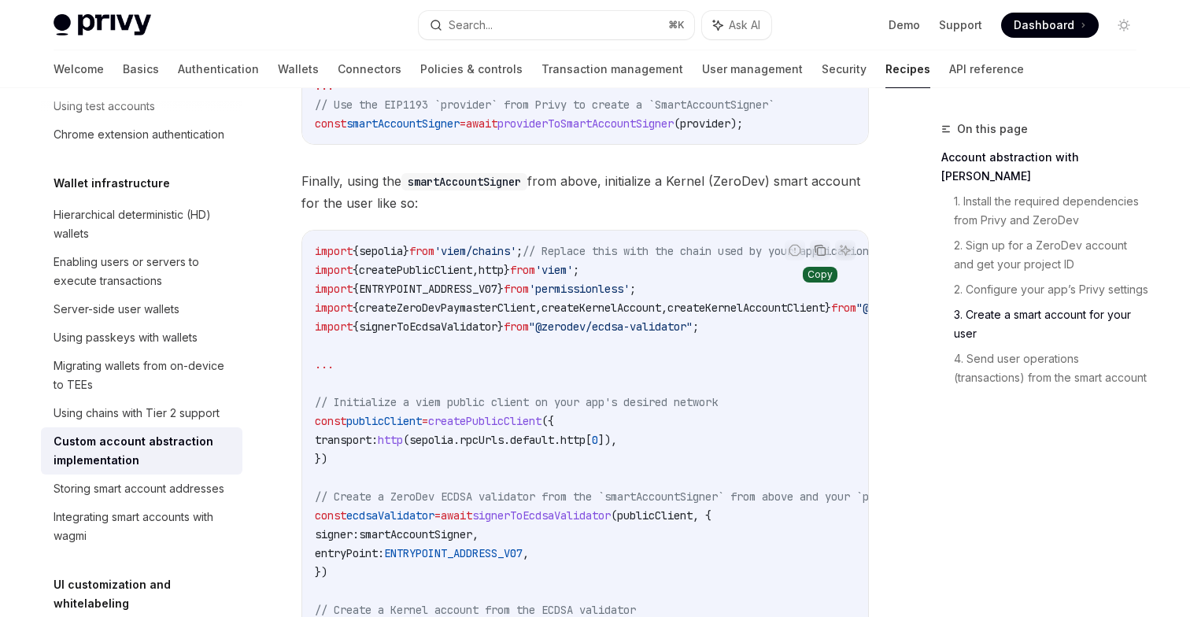
click at [819, 257] on icon "Copy the contents from the code block" at bounding box center [820, 250] width 13 height 13
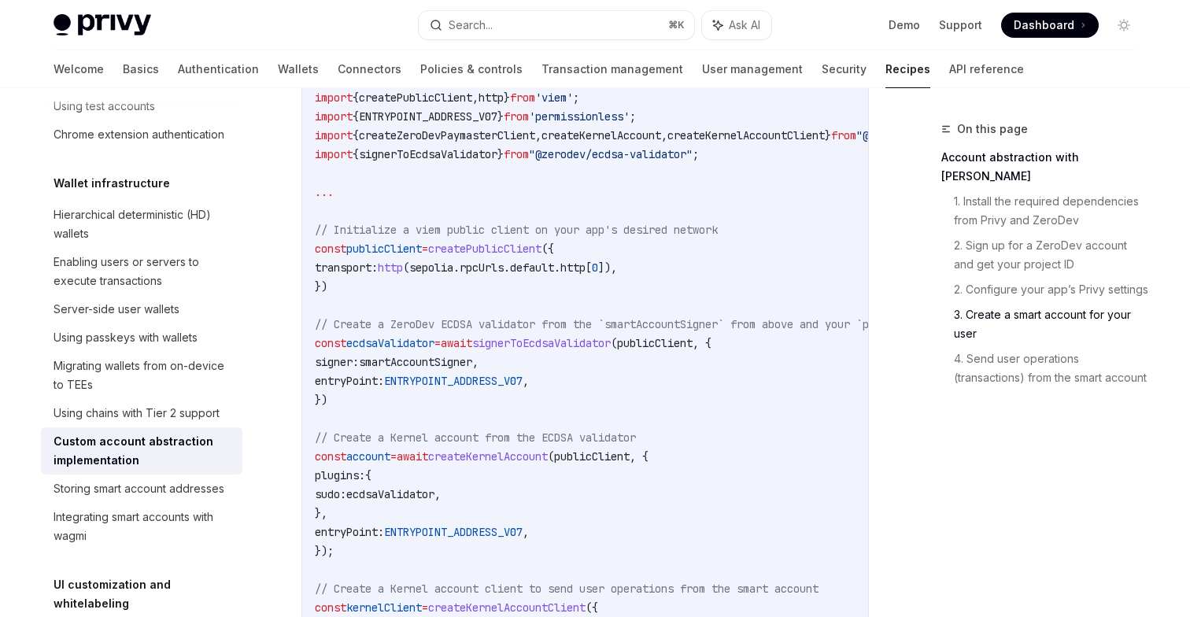
scroll to position [2171, 0]
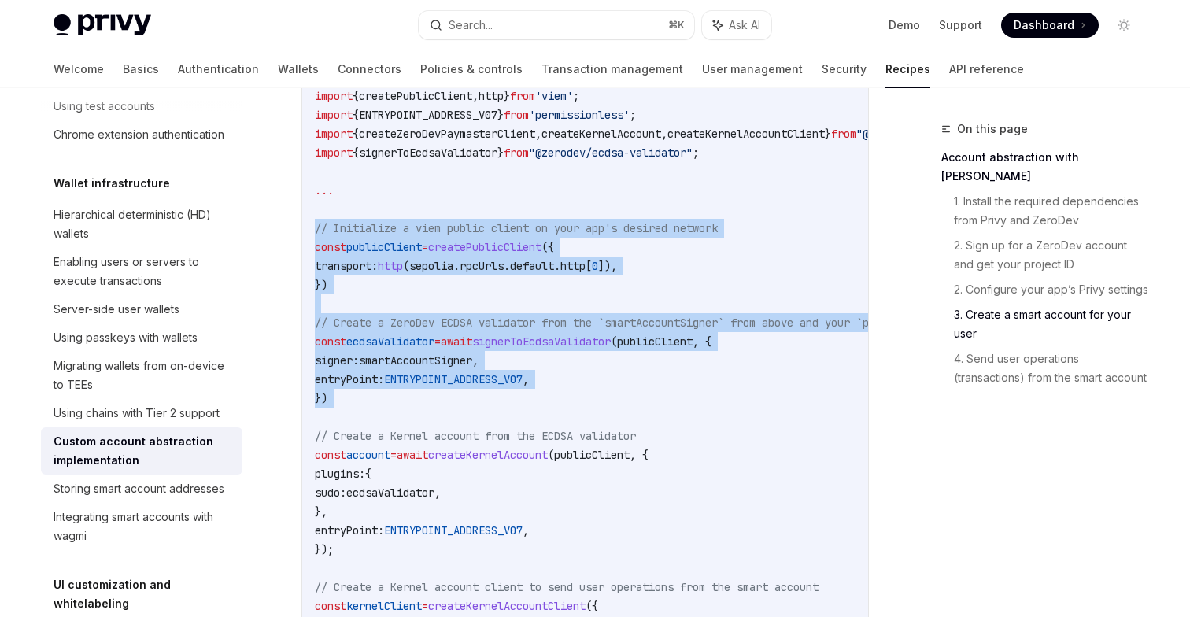
drag, startPoint x: 316, startPoint y: 240, endPoint x: 433, endPoint y: 432, distance: 225.0
click at [433, 432] on code "import { sepolia } from 'viem/chains' ; // Replace this with the chain used by …" at bounding box center [652, 512] width 674 height 888
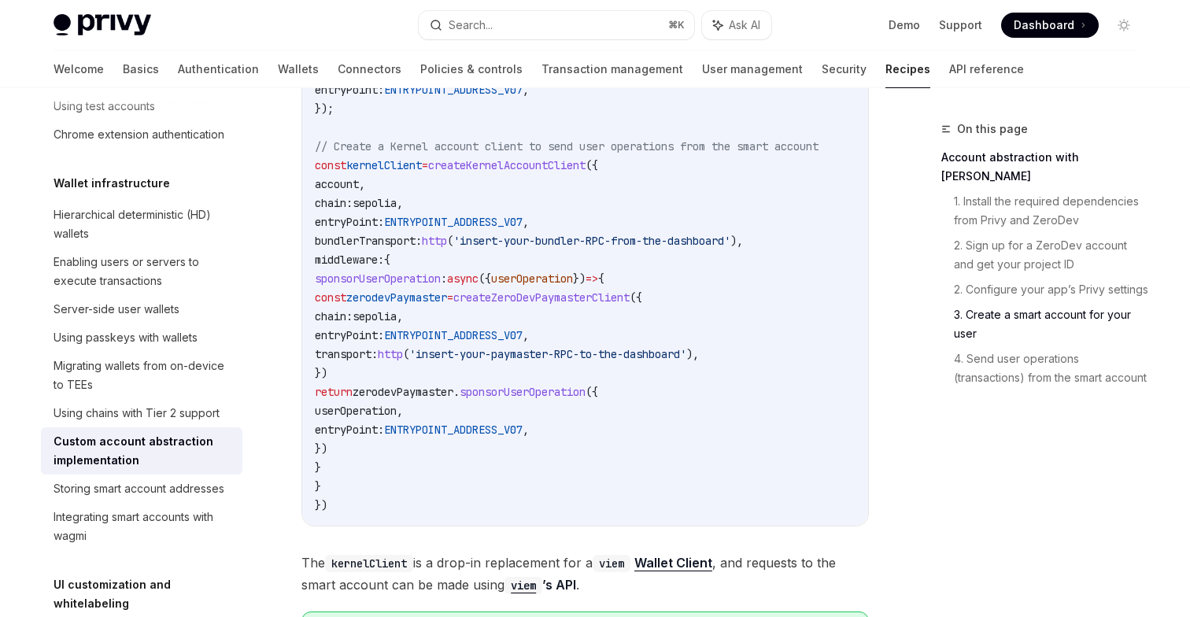
scroll to position [2620, 0]
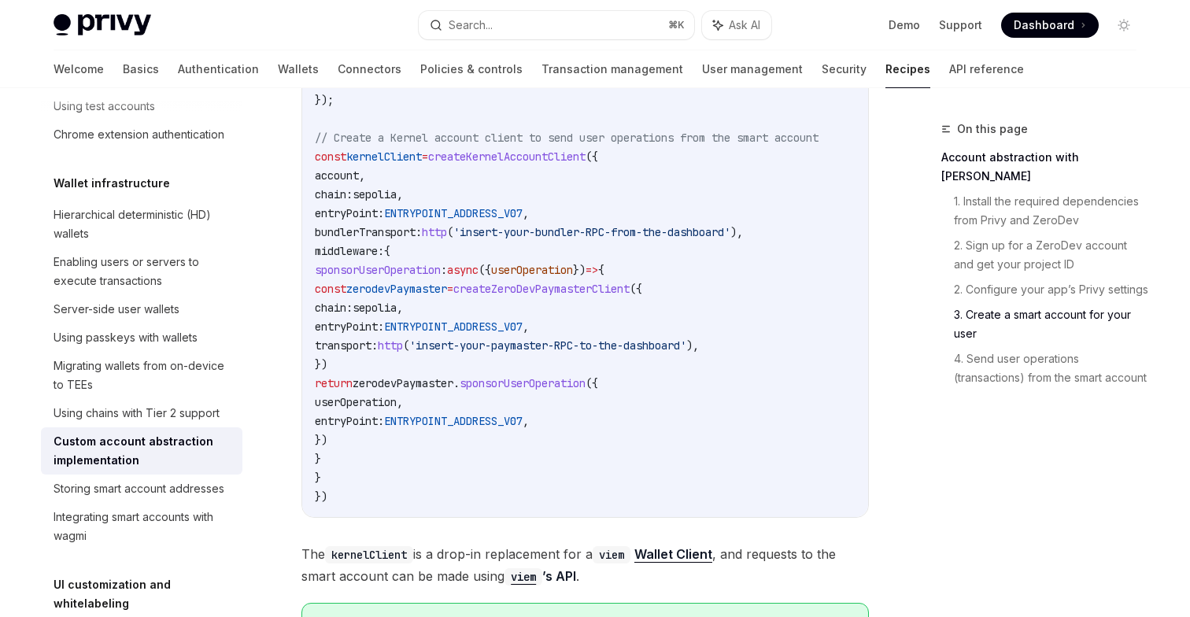
click at [327, 504] on span "})" at bounding box center [321, 496] width 13 height 14
copy code "// Initialize a viem public client on your app's desired network const publicCl…"
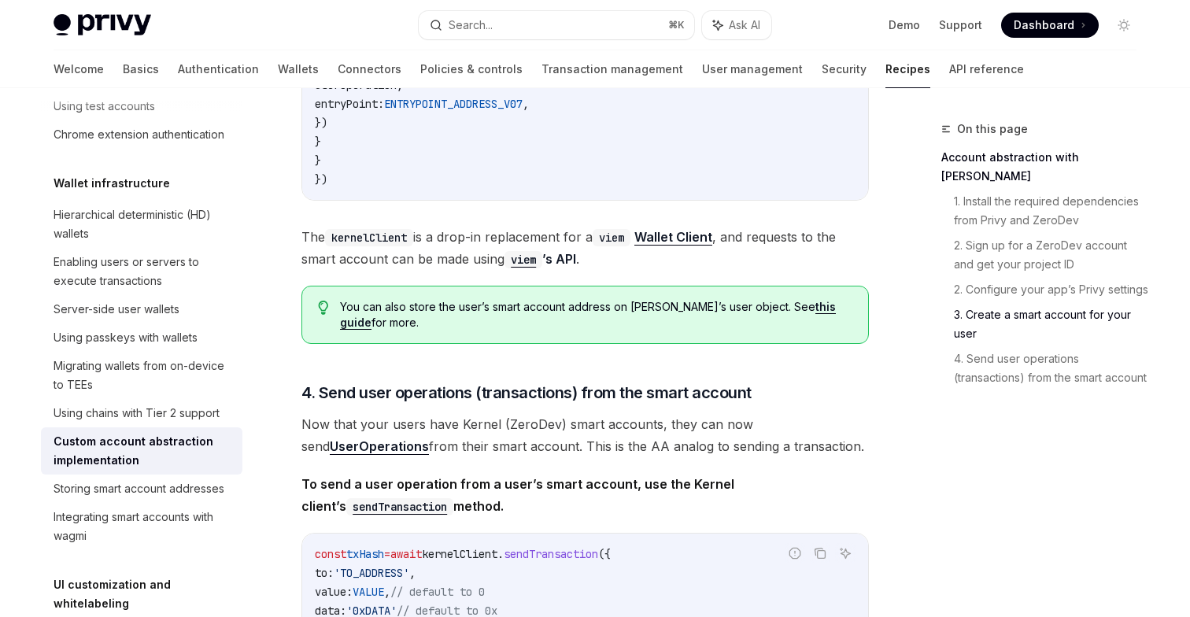
scroll to position [2920, 0]
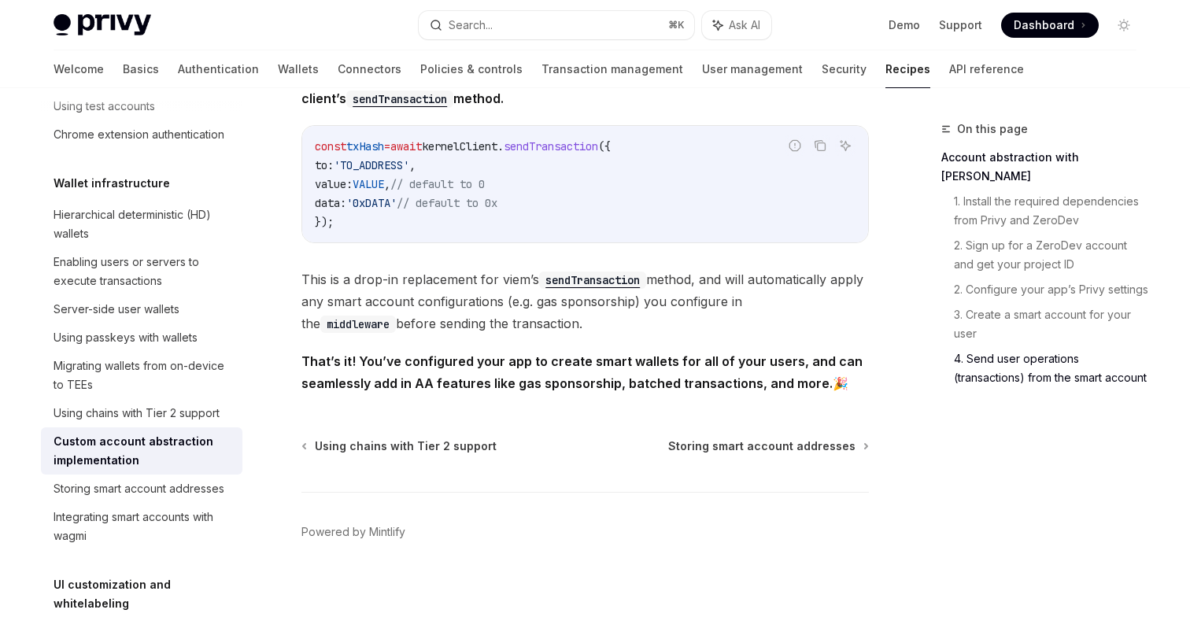
scroll to position [3314, 0]
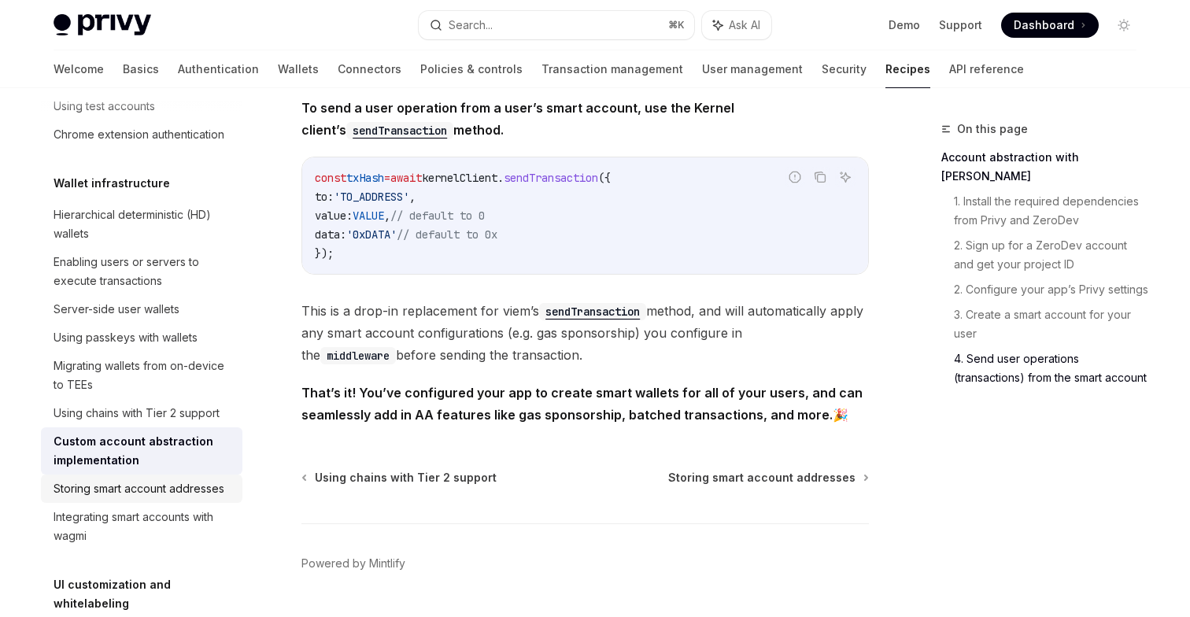
click at [169, 493] on div "Storing smart account addresses" at bounding box center [139, 488] width 171 height 19
type textarea "*"
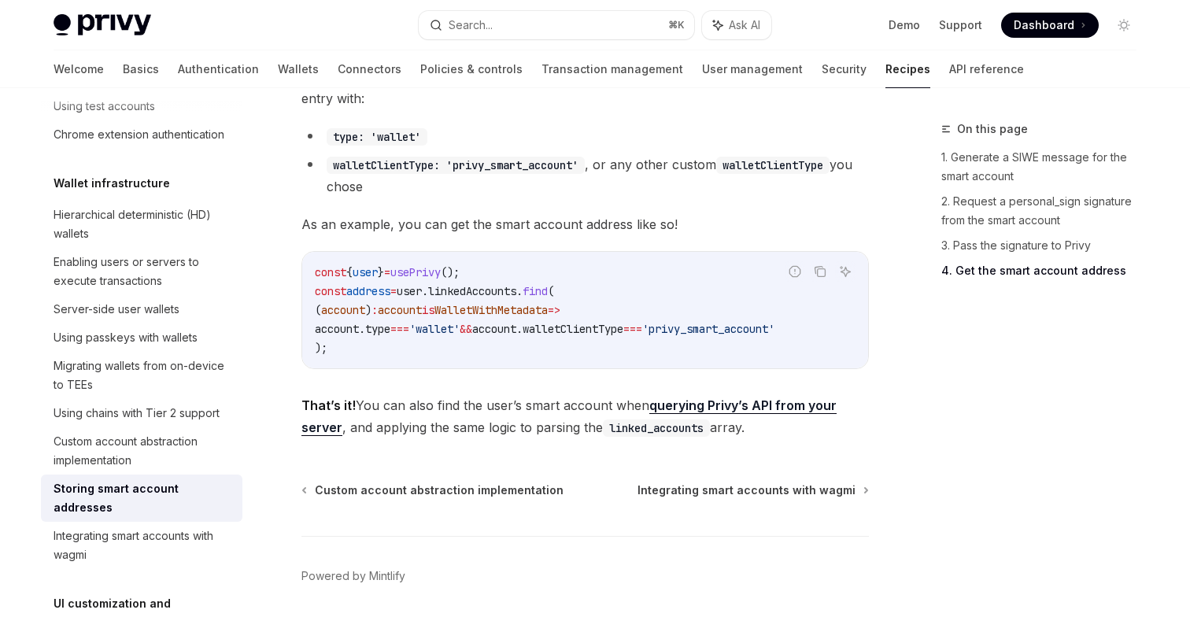
scroll to position [2374, 0]
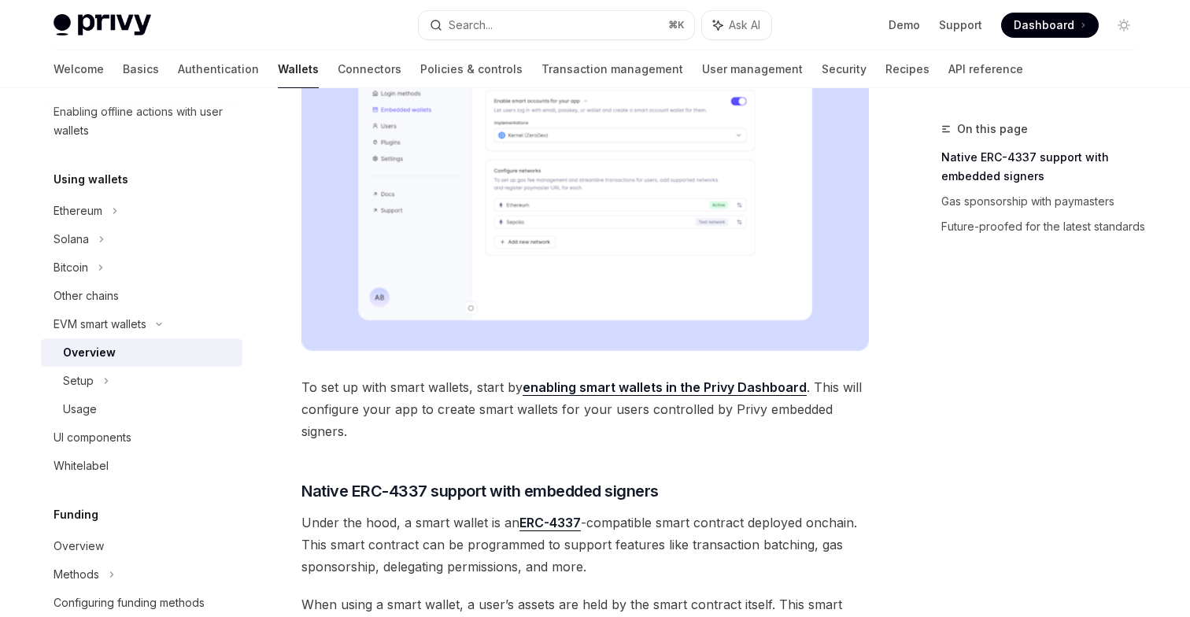
scroll to position [721, 0]
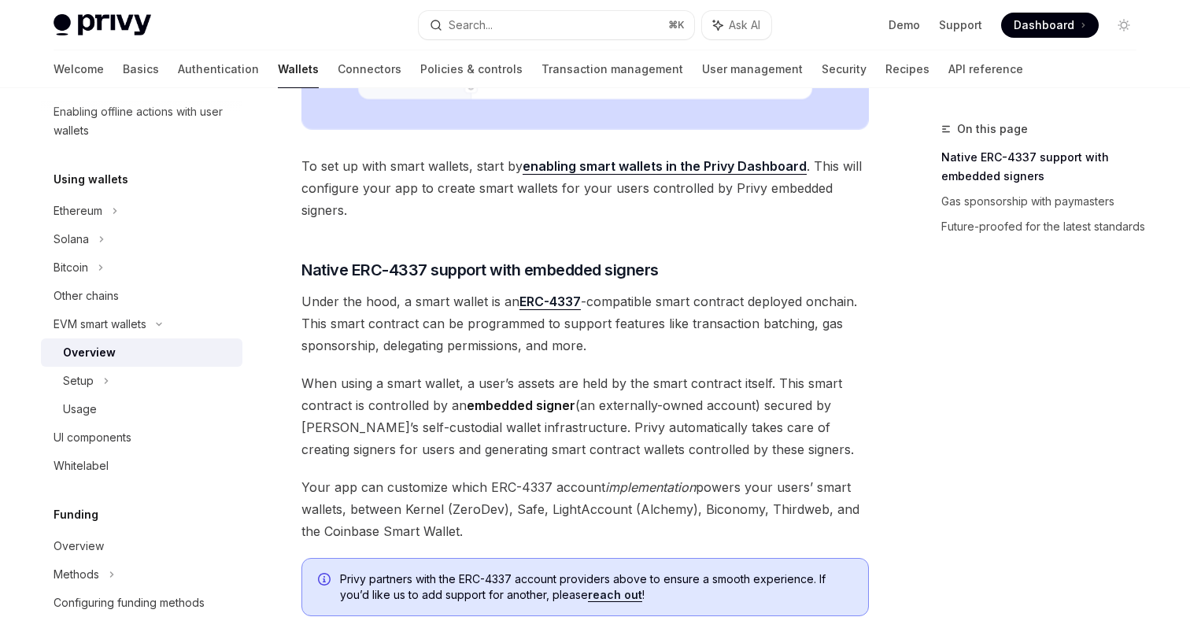
click at [712, 376] on span "When using a smart wallet, a user’s assets are held by the smart contract itsel…" at bounding box center [584, 416] width 567 height 88
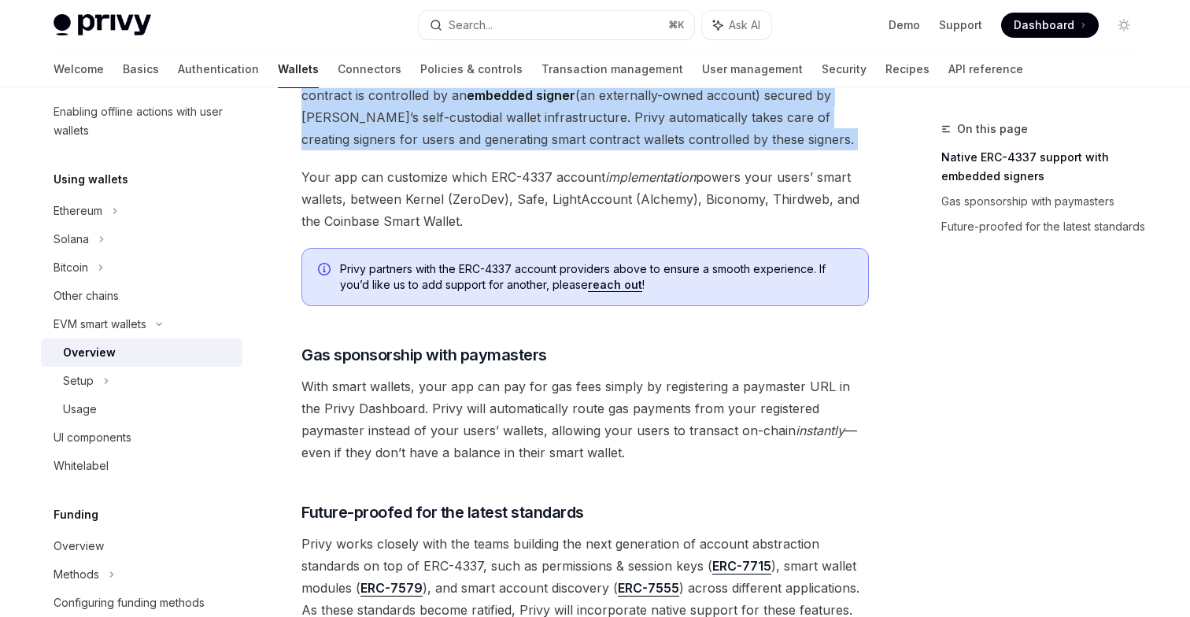
scroll to position [1137, 0]
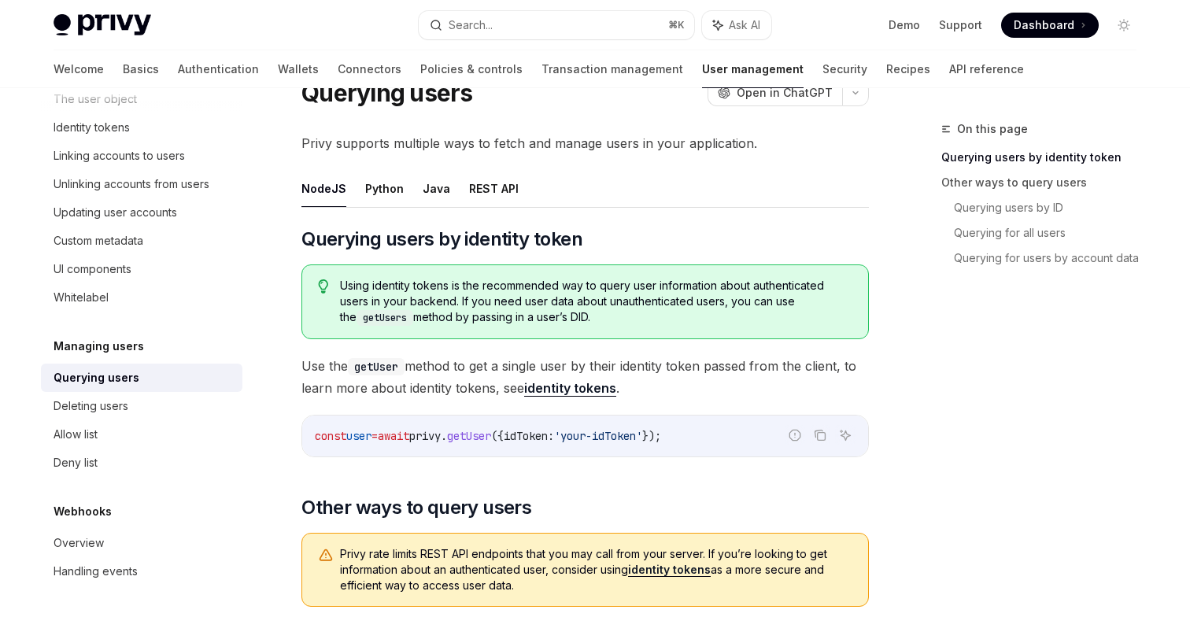
scroll to position [68, 0]
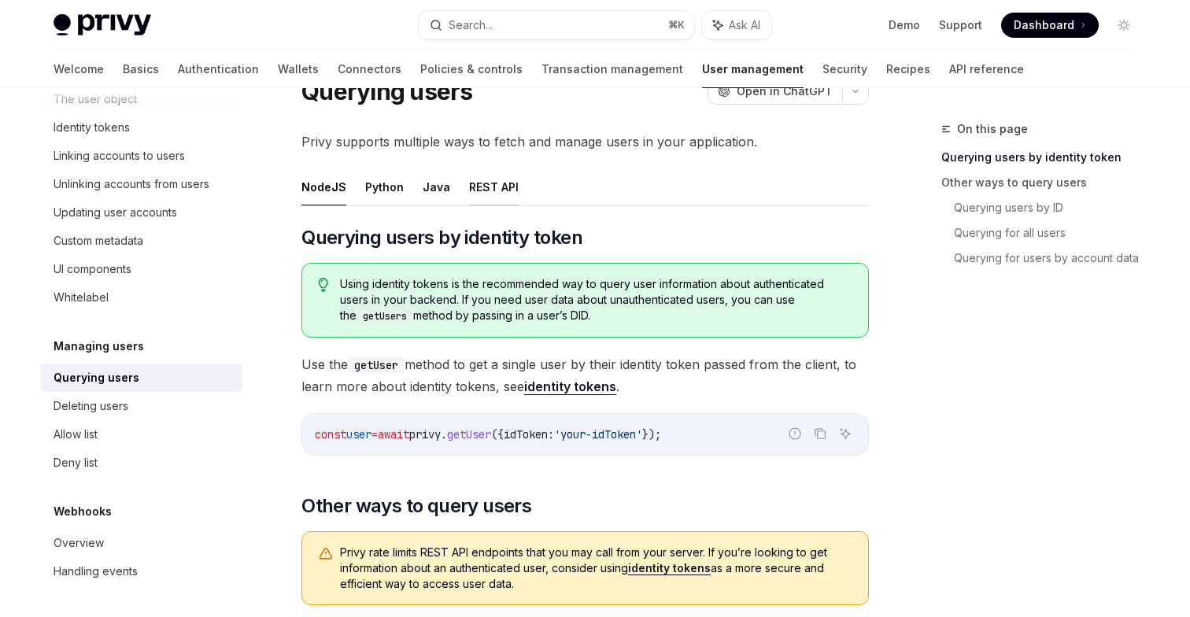
click at [489, 187] on button "REST API" at bounding box center [494, 186] width 50 height 37
type textarea "*"
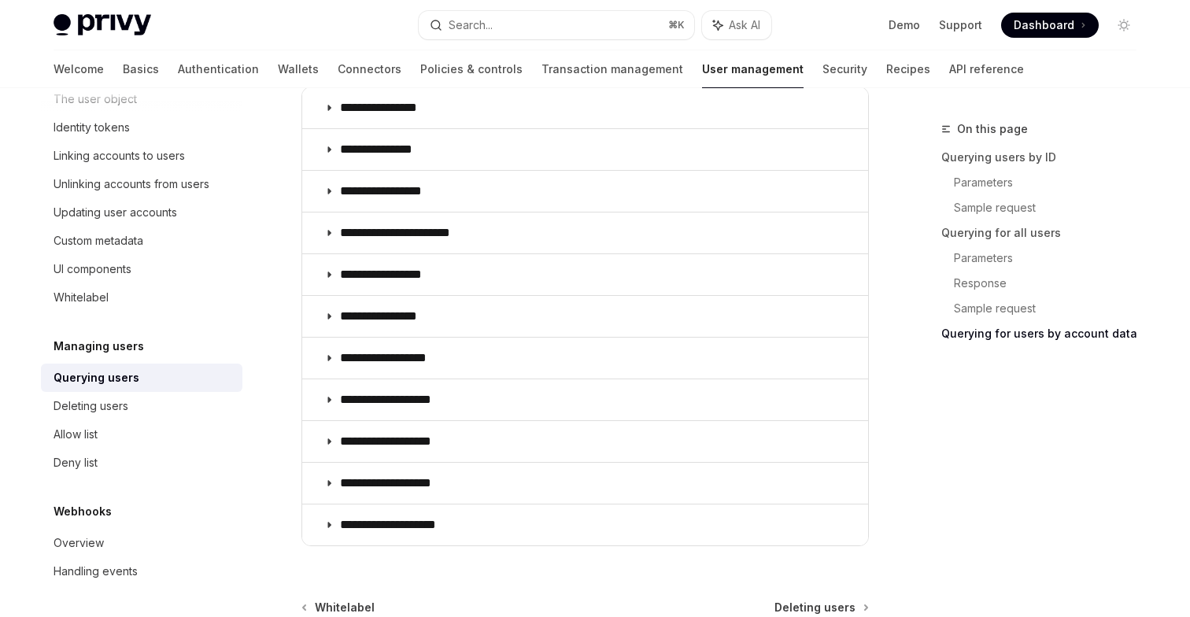
scroll to position [1525, 0]
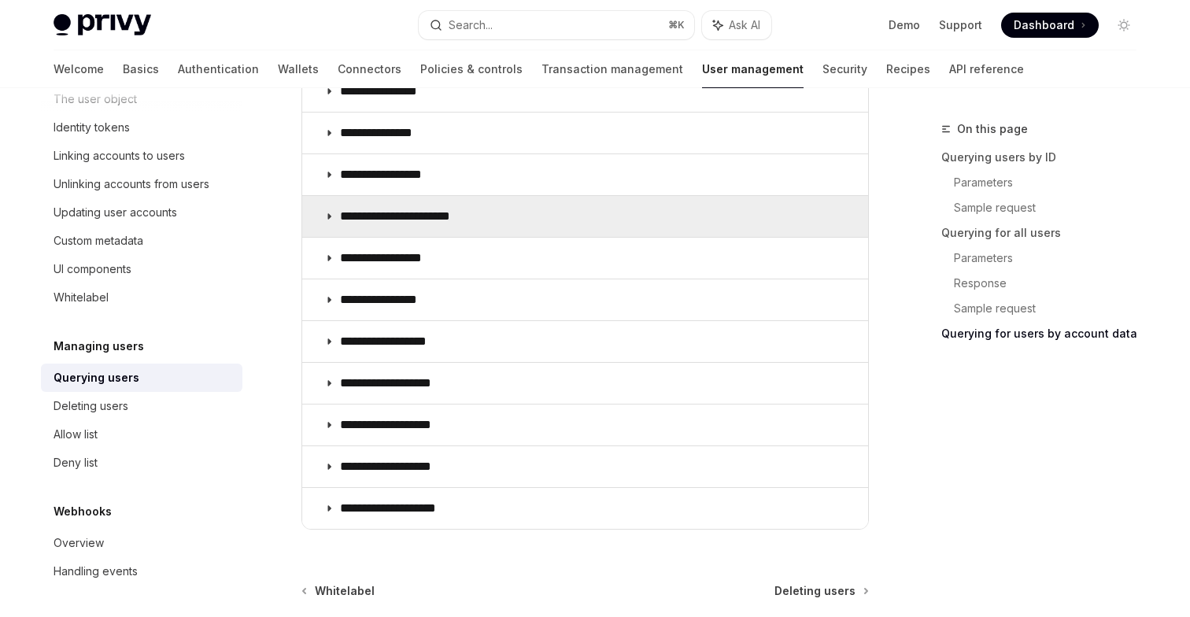
click at [408, 221] on p "**********" at bounding box center [412, 217] width 144 height 16
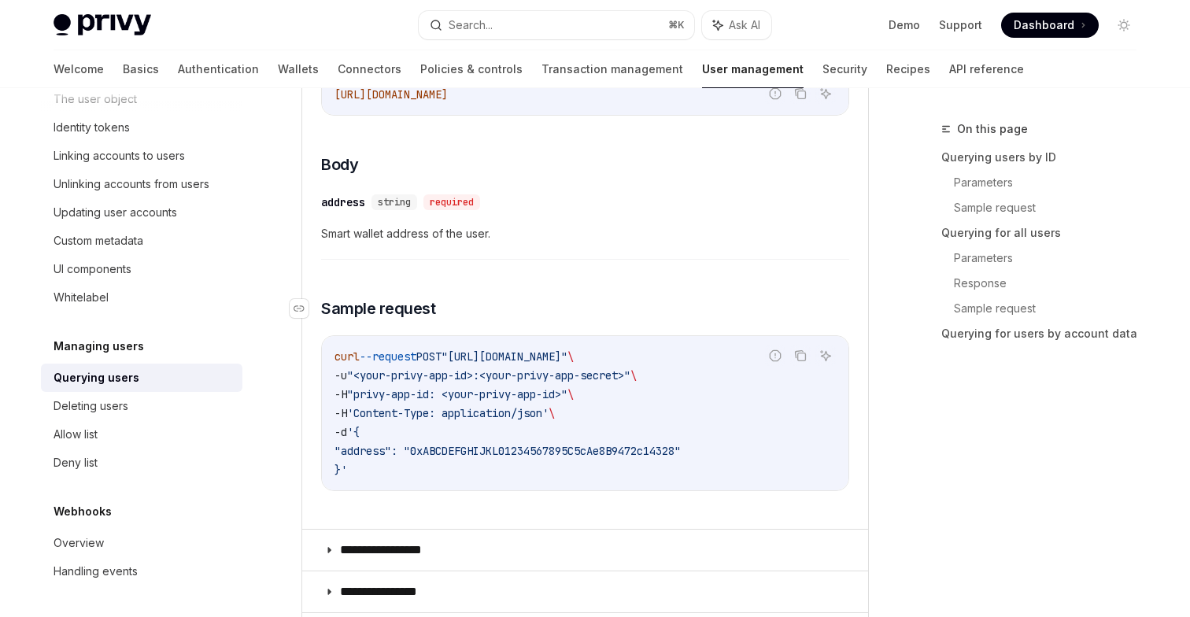
scroll to position [1765, 0]
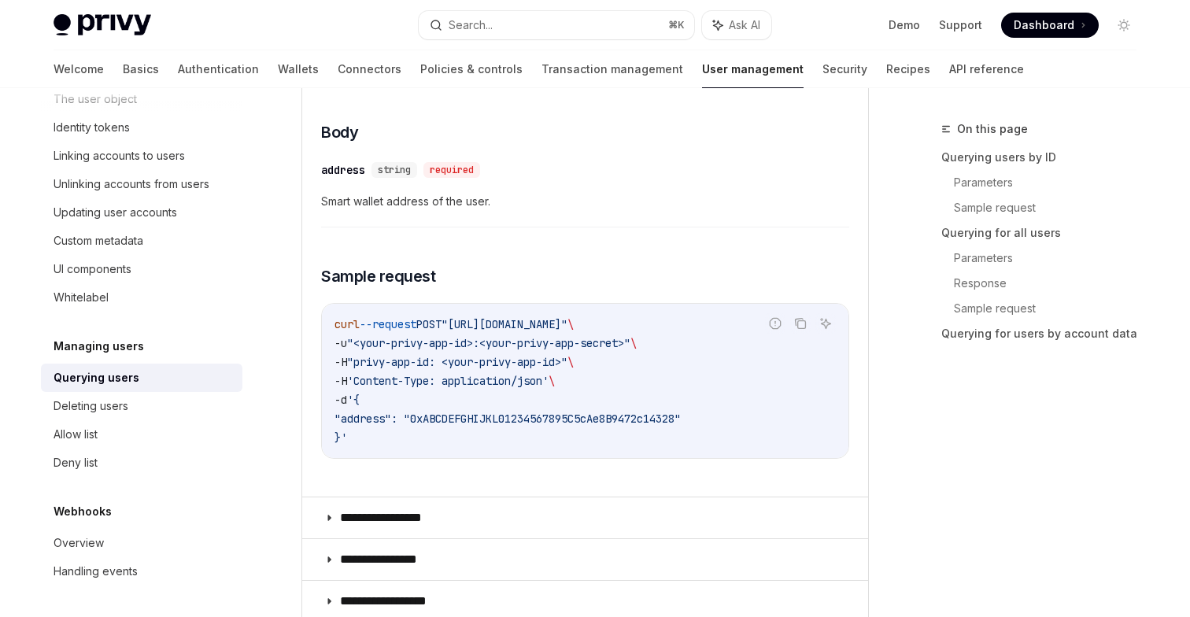
click at [502, 359] on span ""privy-app-id: <your-privy-app-id>"" at bounding box center [457, 362] width 220 height 14
click at [494, 408] on code "curl --request POST "https://auth.privy.io/api/v1/users/smart_wallet/address" \…" at bounding box center [584, 381] width 501 height 132
click at [494, 257] on children "To get a user by their smart wallet address, make a POST request to: Report inc…" at bounding box center [585, 243] width 528 height 481
click at [528, 159] on div "​ address string required Smart wallet address of the user." at bounding box center [585, 190] width 528 height 75
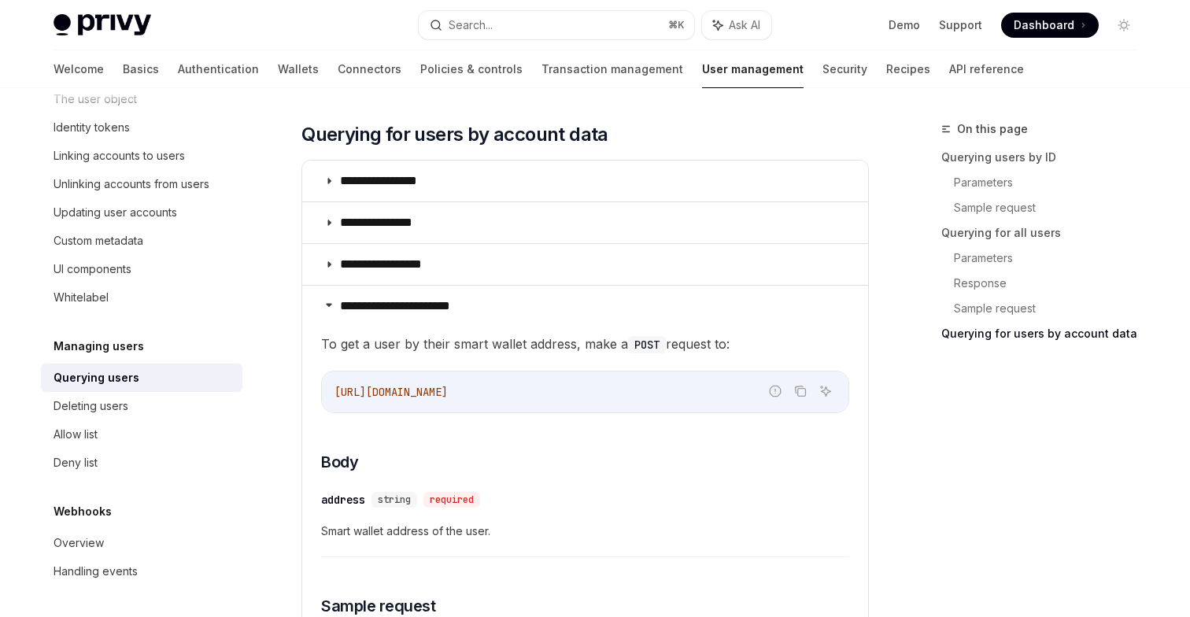
scroll to position [1442, 0]
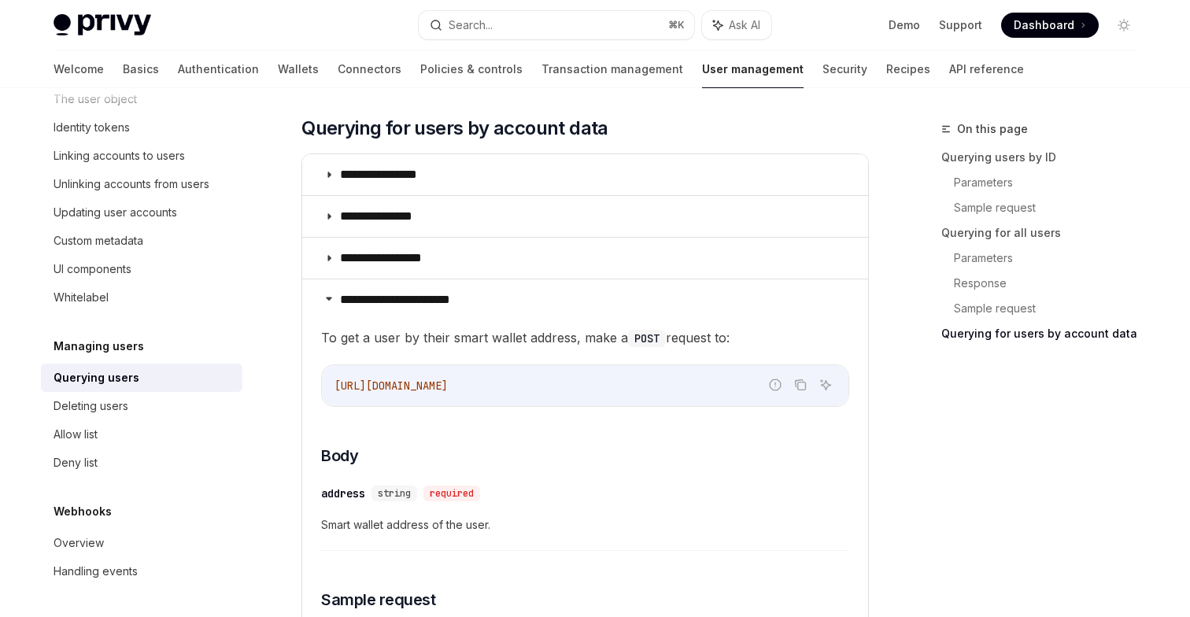
click at [448, 382] on span "https://auth.privy.io/api/v1/users/smart_wallet/address" at bounding box center [390, 386] width 113 height 14
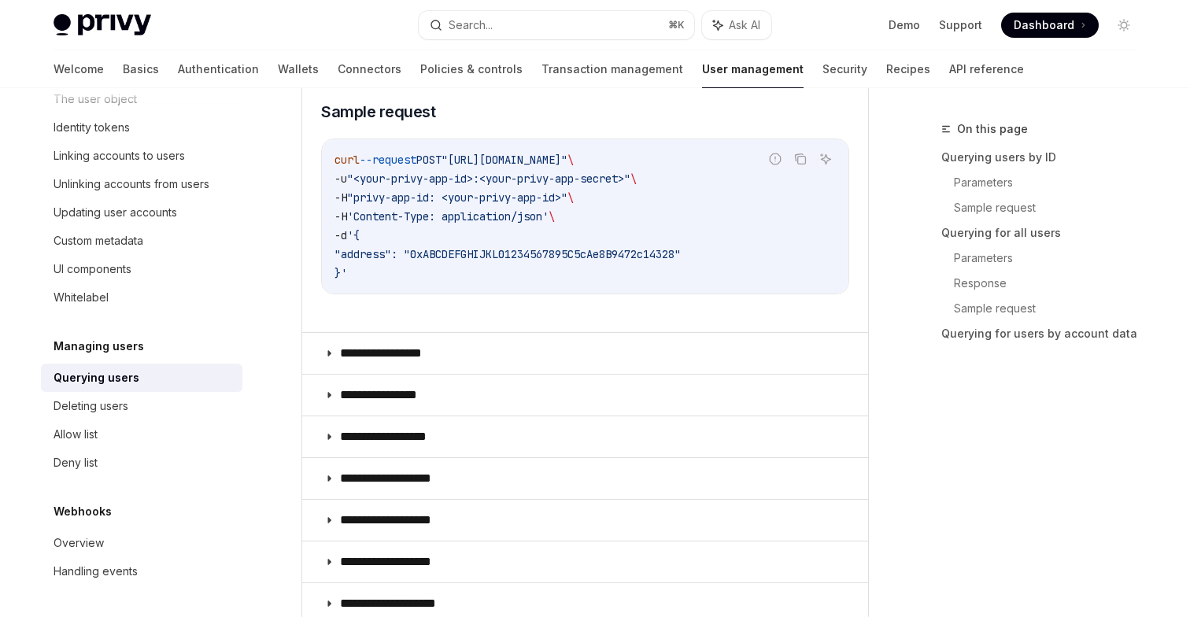
scroll to position [1953, 0]
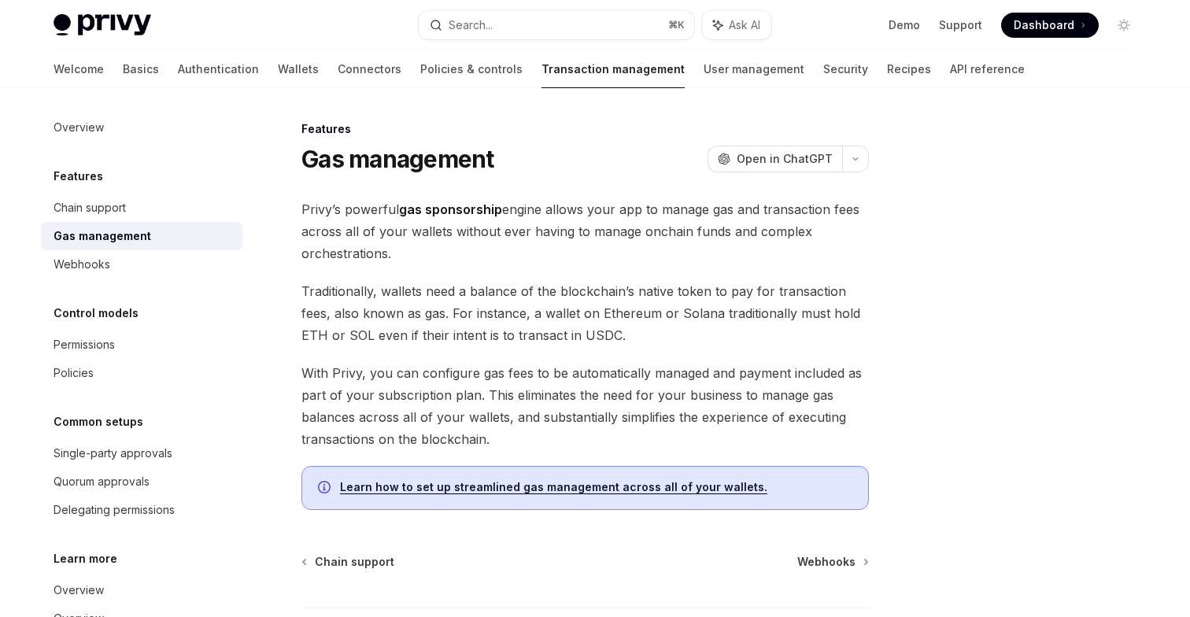
scroll to position [20, 0]
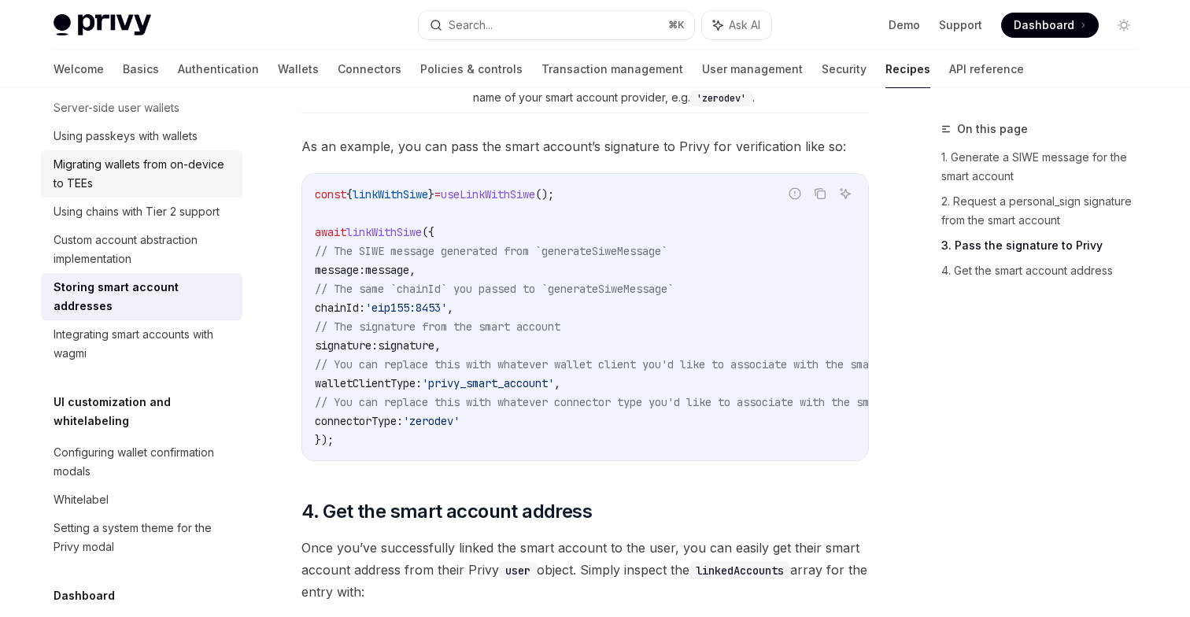
scroll to position [600, 0]
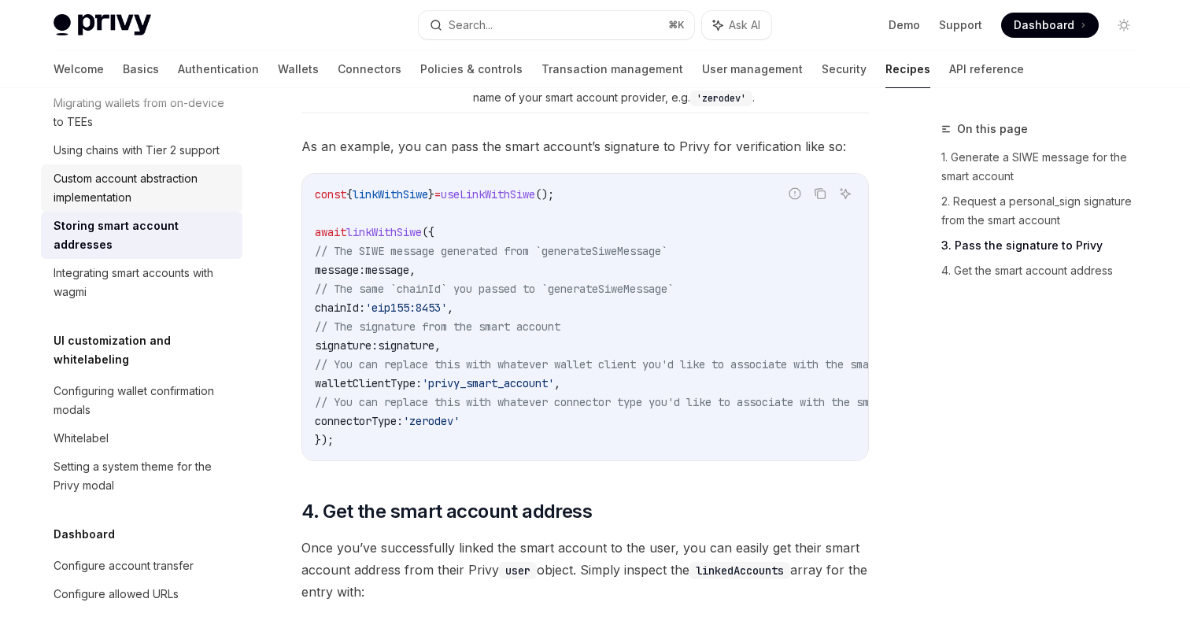
click at [155, 184] on div "Custom account abstraction implementation" at bounding box center [143, 188] width 179 height 38
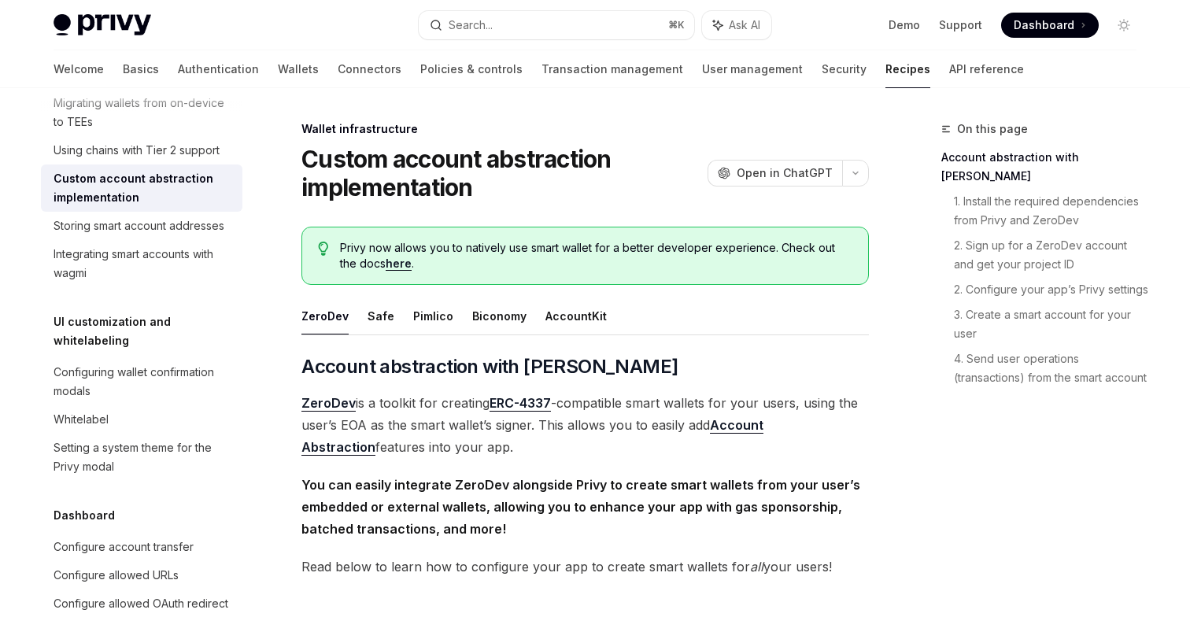
click at [386, 264] on link "here" at bounding box center [399, 264] width 26 height 14
type textarea "*"
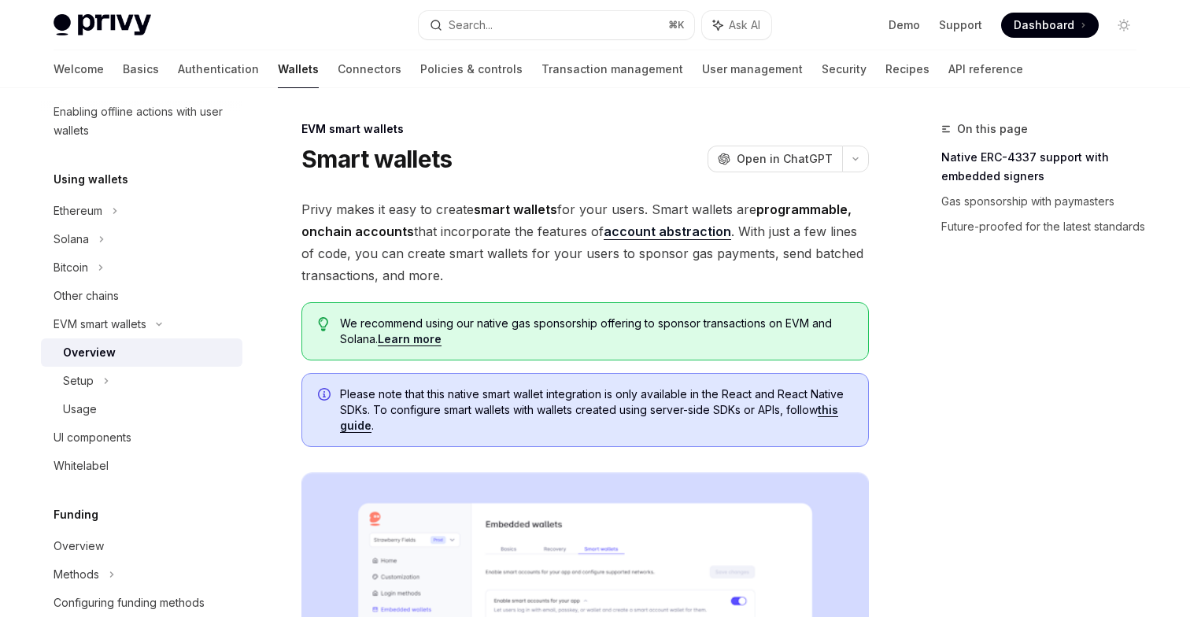
scroll to position [24, 0]
